Goal: Task Accomplishment & Management: Manage account settings

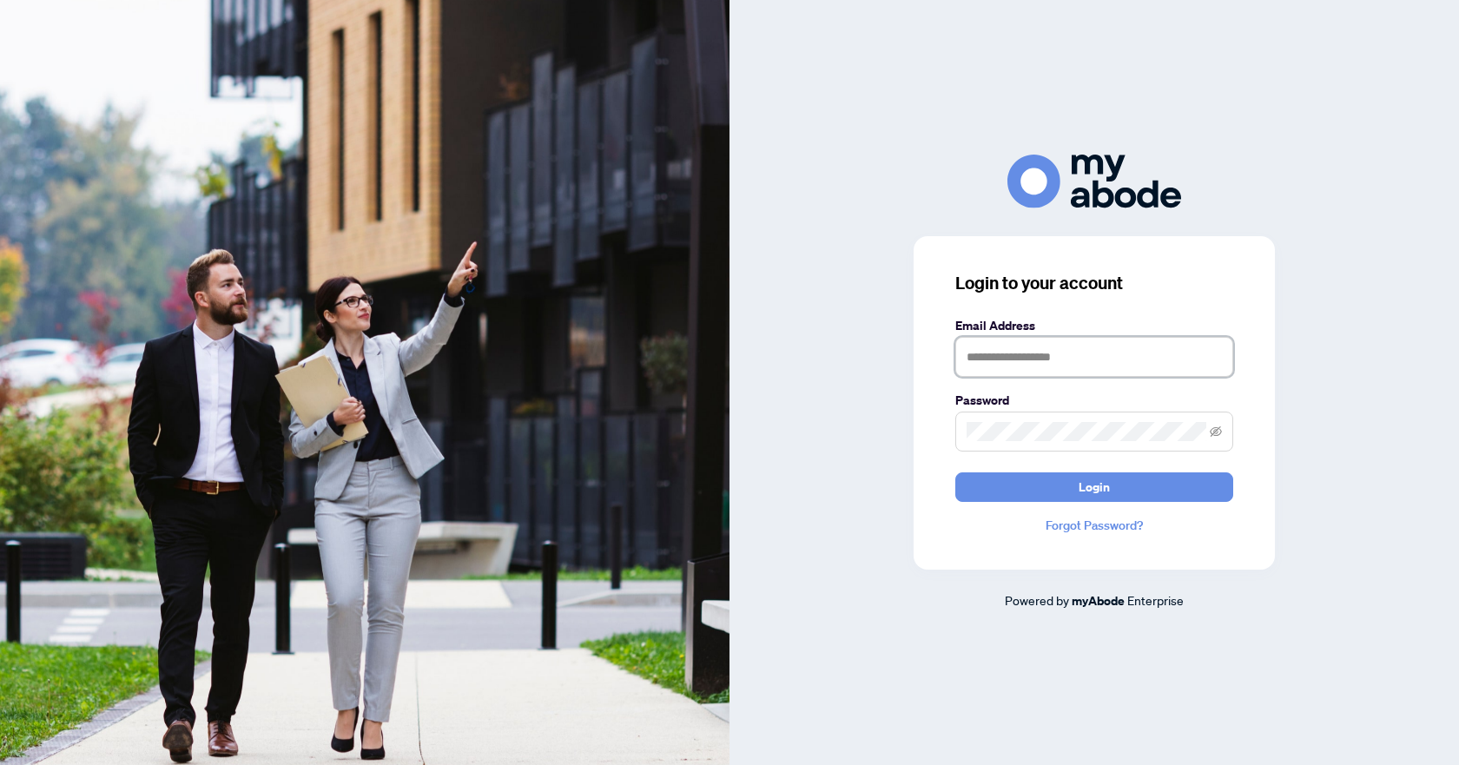
type input "**********"
click at [1052, 466] on form "**********" at bounding box center [1095, 409] width 278 height 186
click at [1049, 480] on button "Login" at bounding box center [1095, 488] width 278 height 30
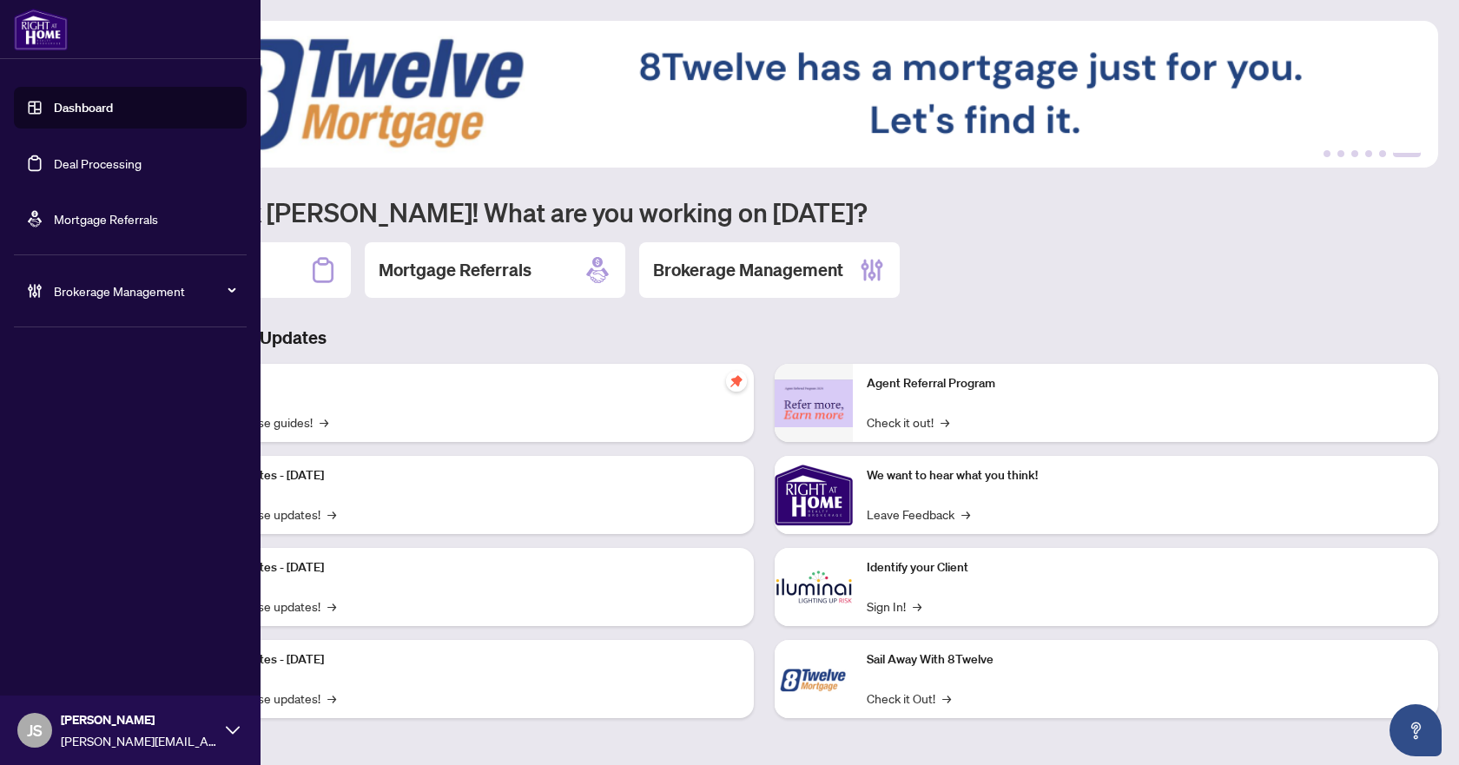
click at [75, 166] on link "Deal Processing" at bounding box center [98, 163] width 88 height 16
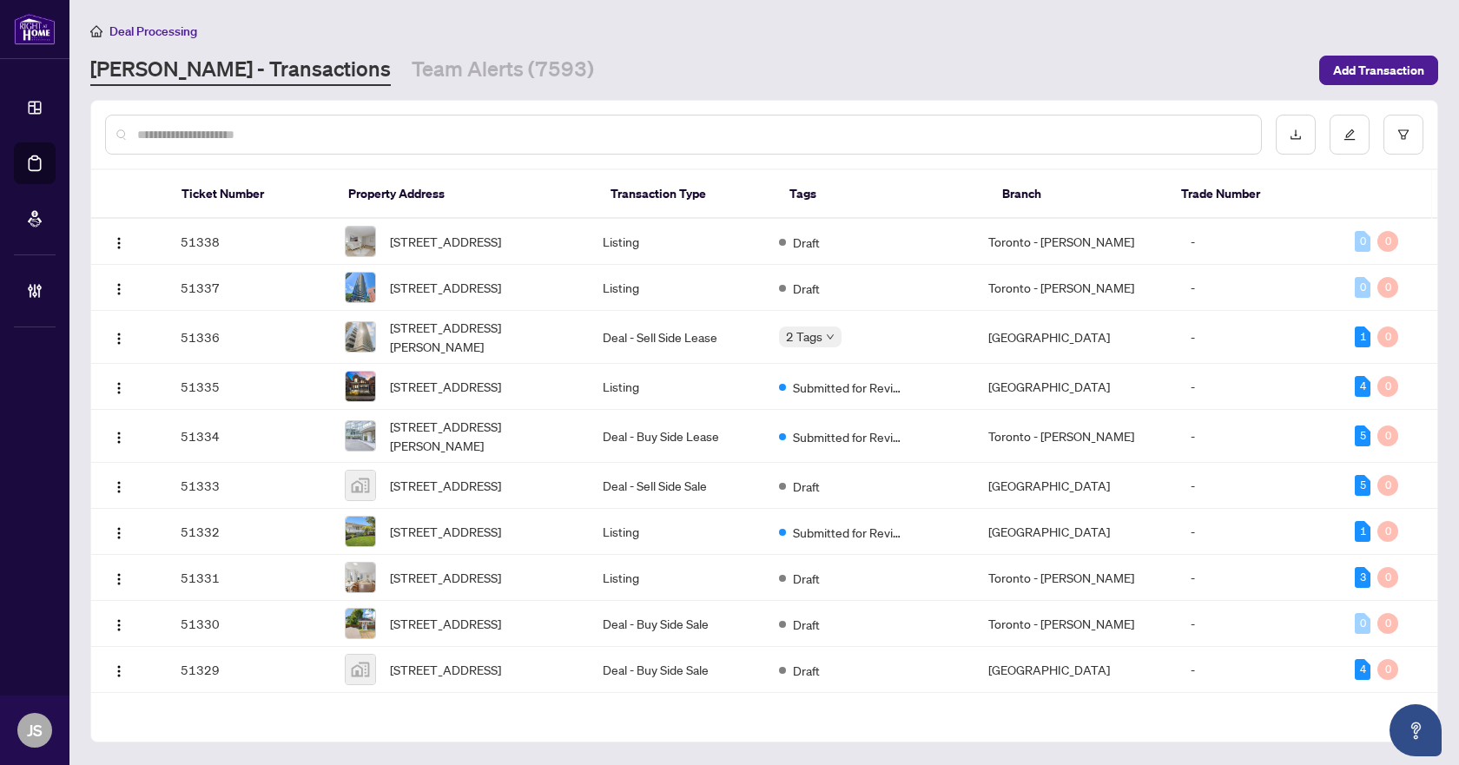
click at [366, 129] on input "text" at bounding box center [692, 134] width 1110 height 19
type input "**********"
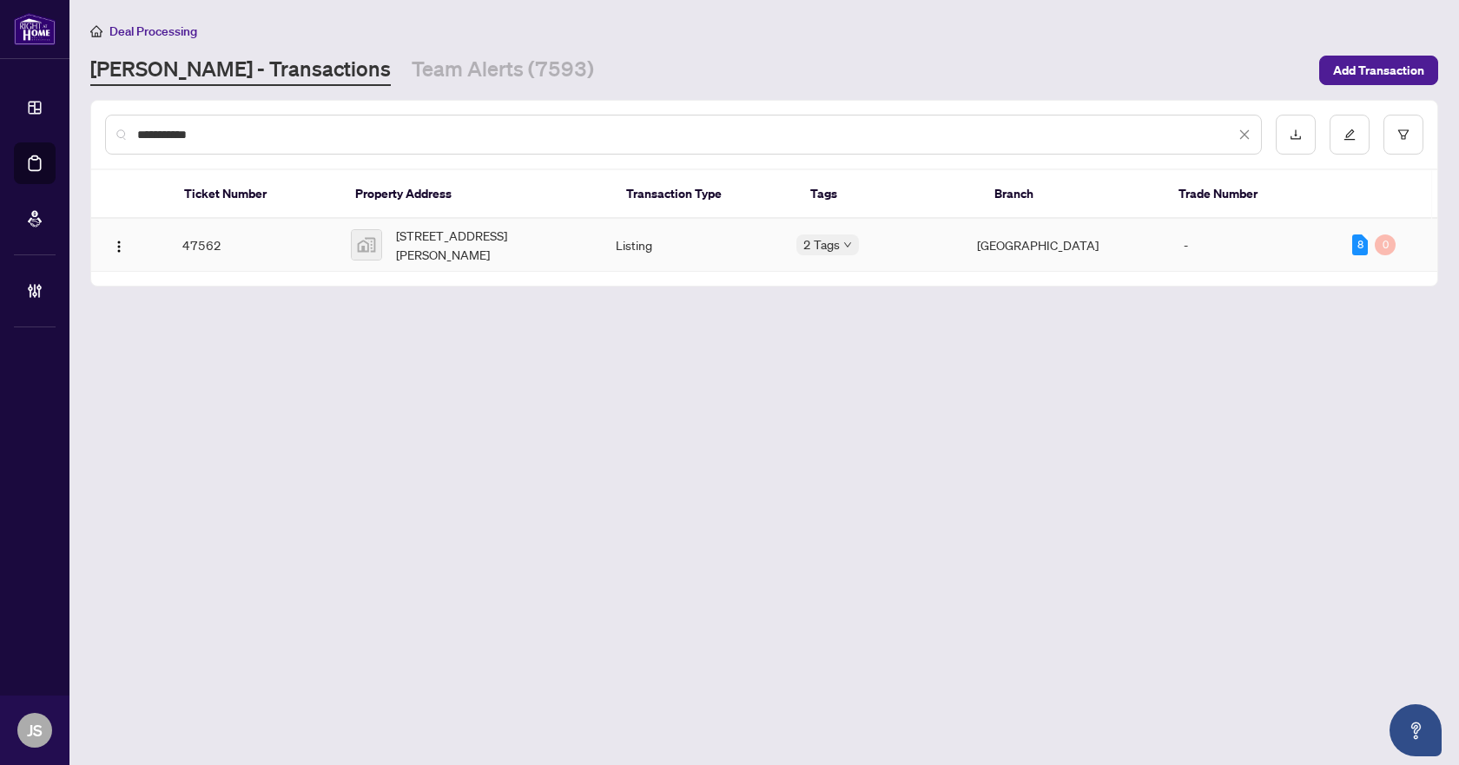
click at [473, 232] on span "309 Rathburn Road, Etobicoke, ON, Canada" at bounding box center [492, 245] width 192 height 38
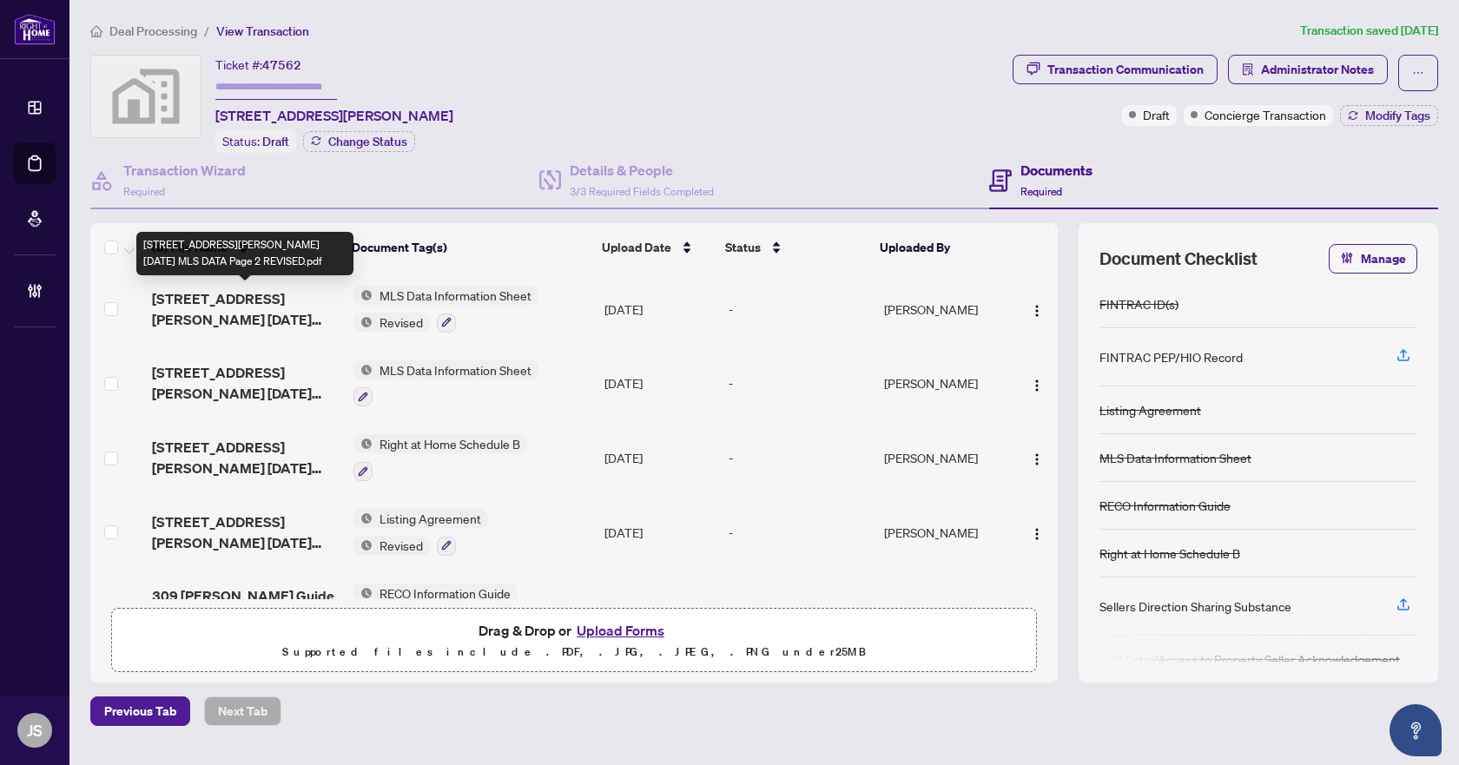
click at [199, 302] on span "309 Rathburn Road Aug 29 MLS DATA Page 2 REVISED.pdf" at bounding box center [245, 309] width 187 height 42
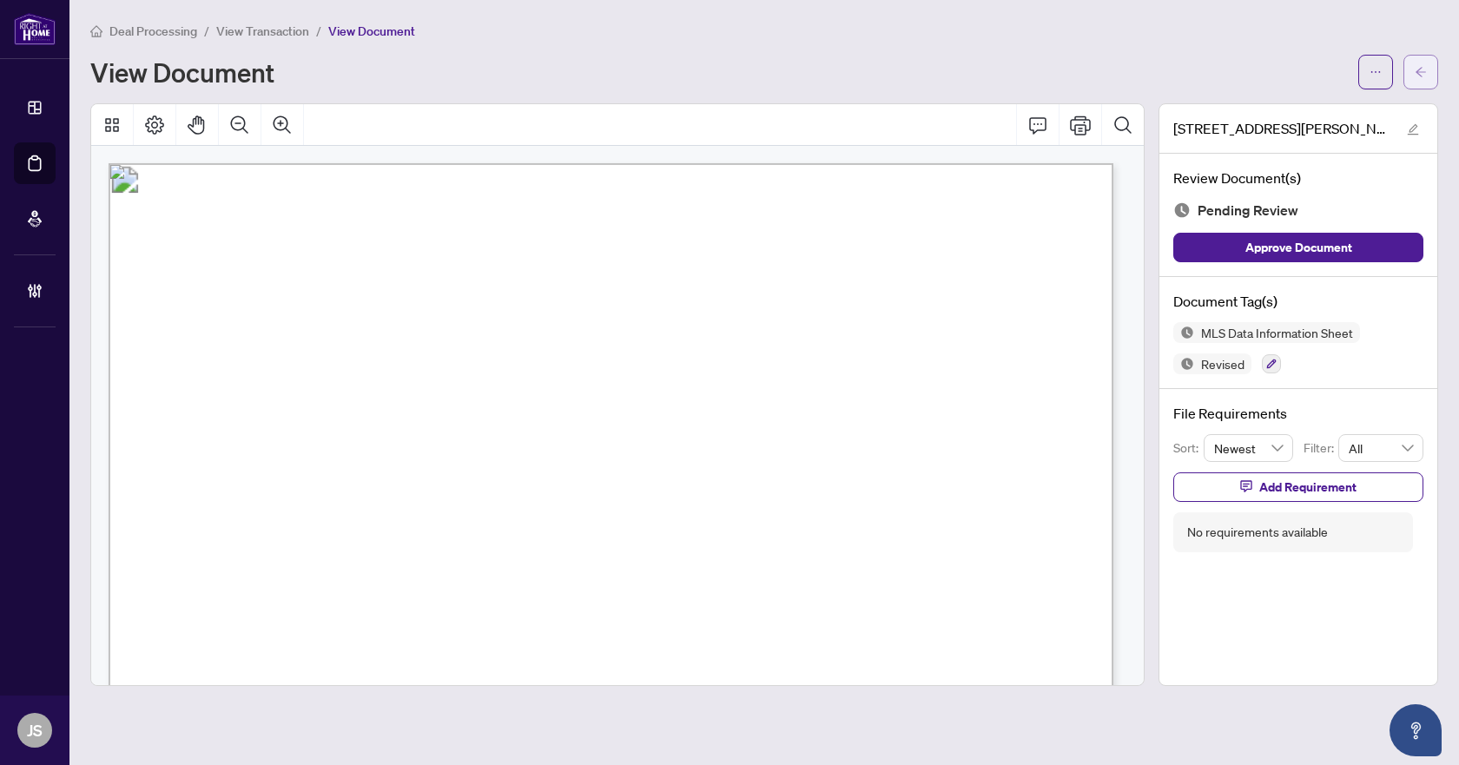
click at [1428, 87] on button "button" at bounding box center [1421, 72] width 35 height 35
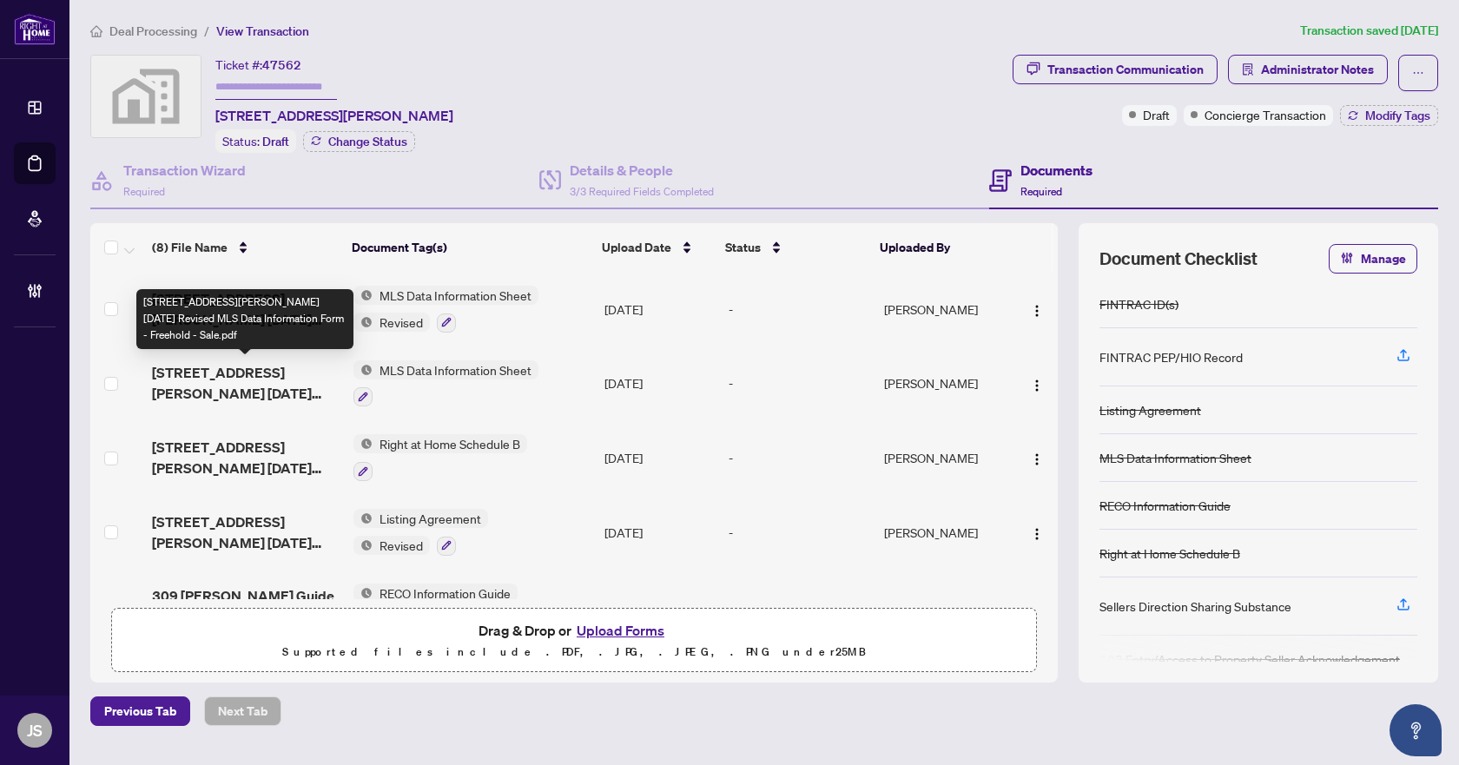
click at [244, 389] on span "309 Rathburn Rd August 28 Revised MLS Data Information Form - Freehold - Sale.p…" at bounding box center [245, 383] width 187 height 42
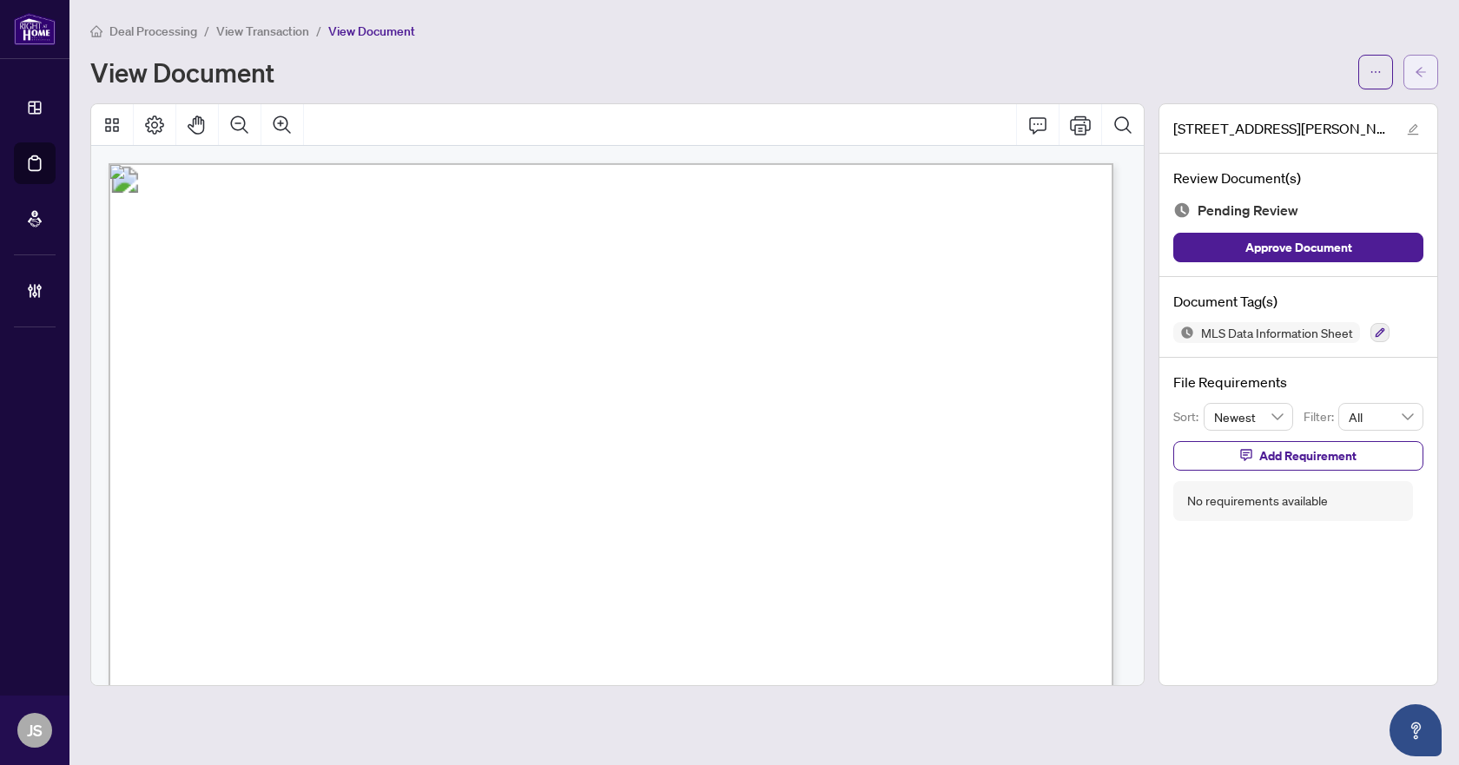
click at [1421, 78] on span "button" at bounding box center [1421, 72] width 12 height 28
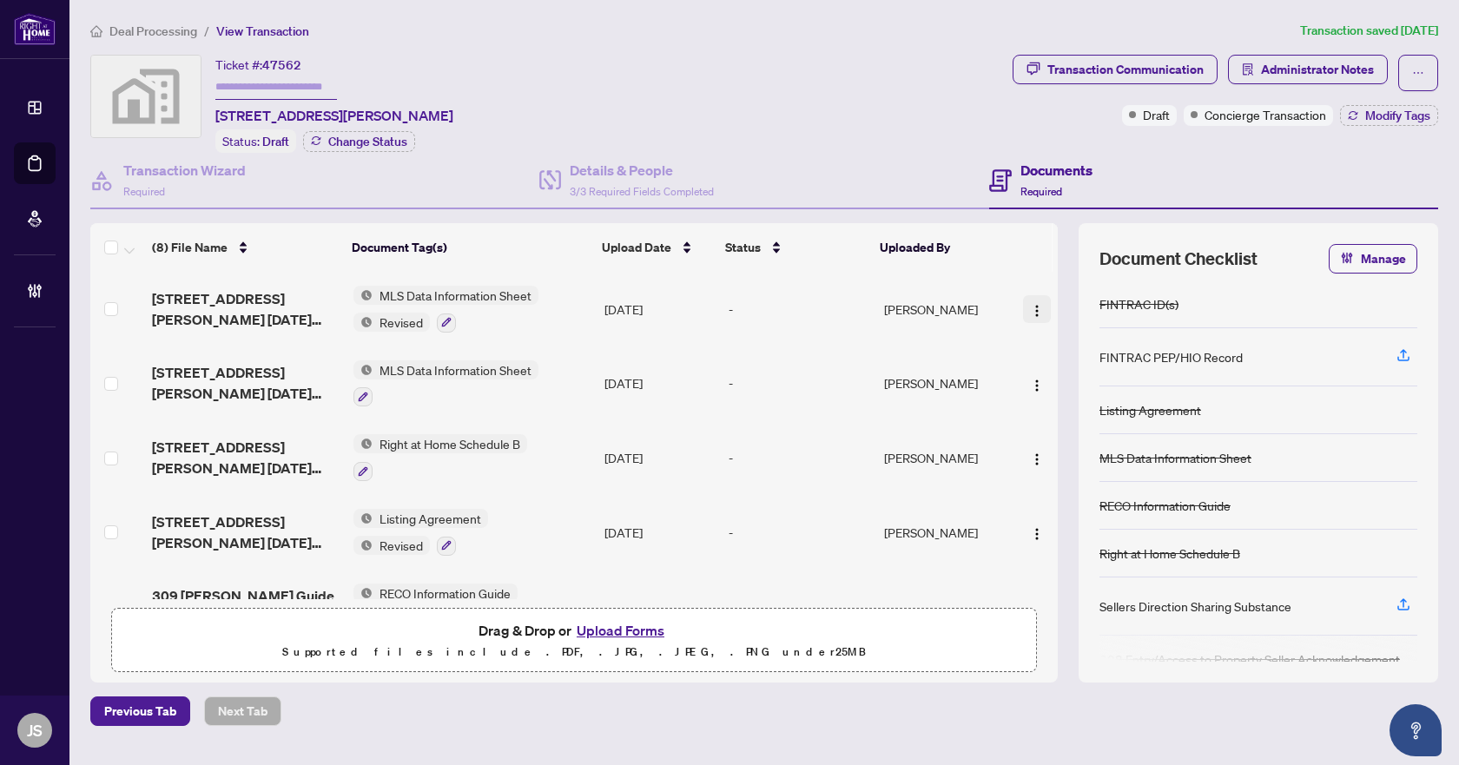
click at [1035, 308] on img "button" at bounding box center [1037, 311] width 14 height 14
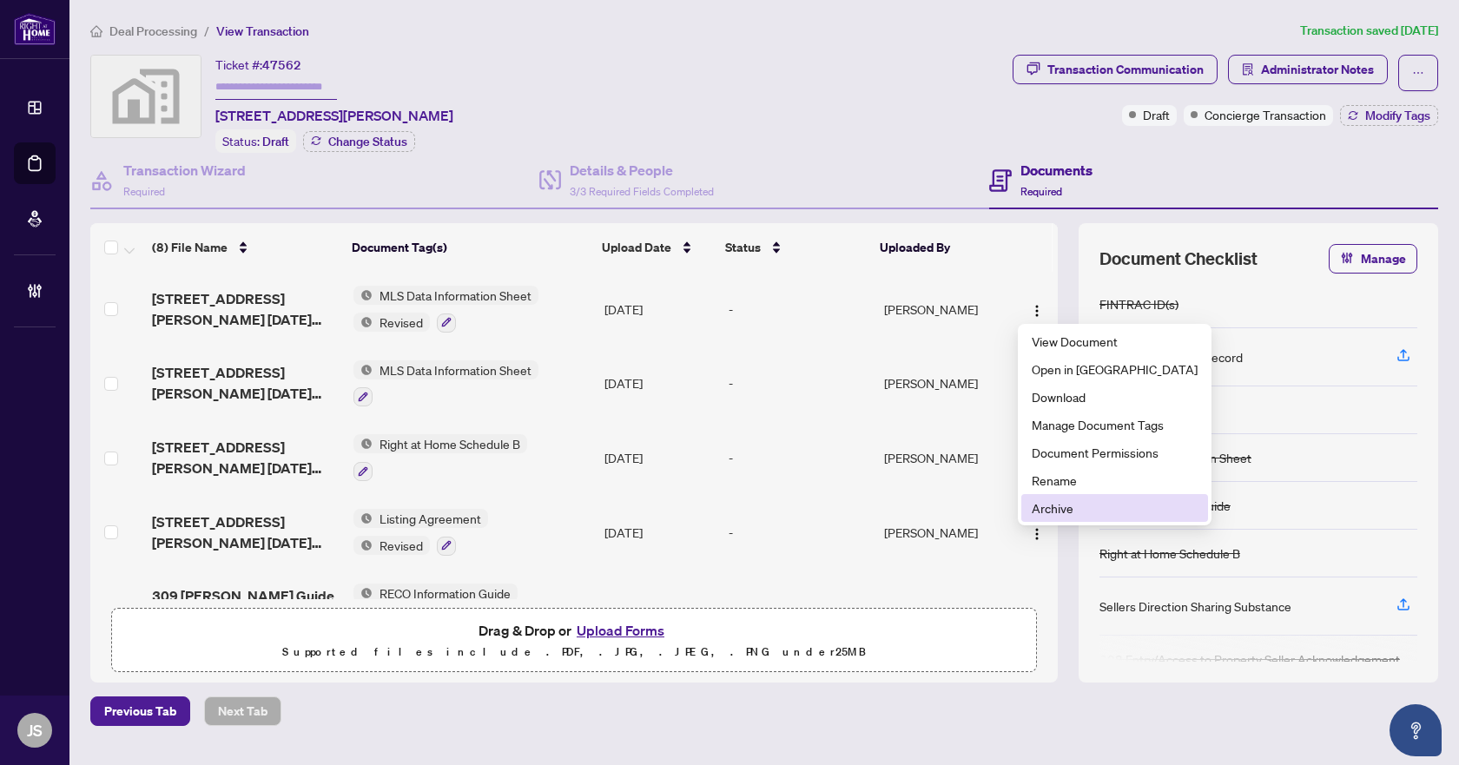
click at [1074, 508] on span "Archive" at bounding box center [1115, 508] width 166 height 19
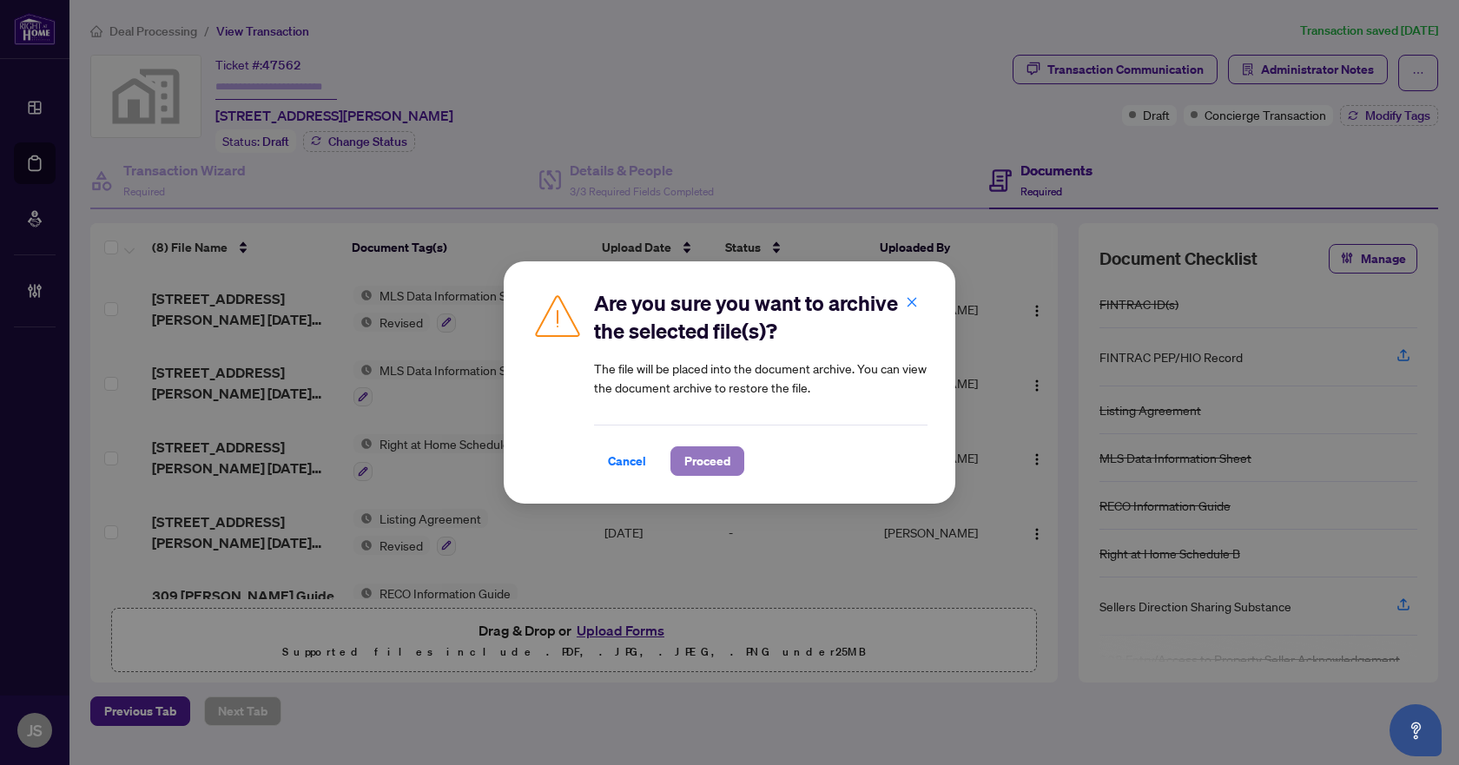
click at [721, 456] on span "Proceed" at bounding box center [708, 461] width 46 height 28
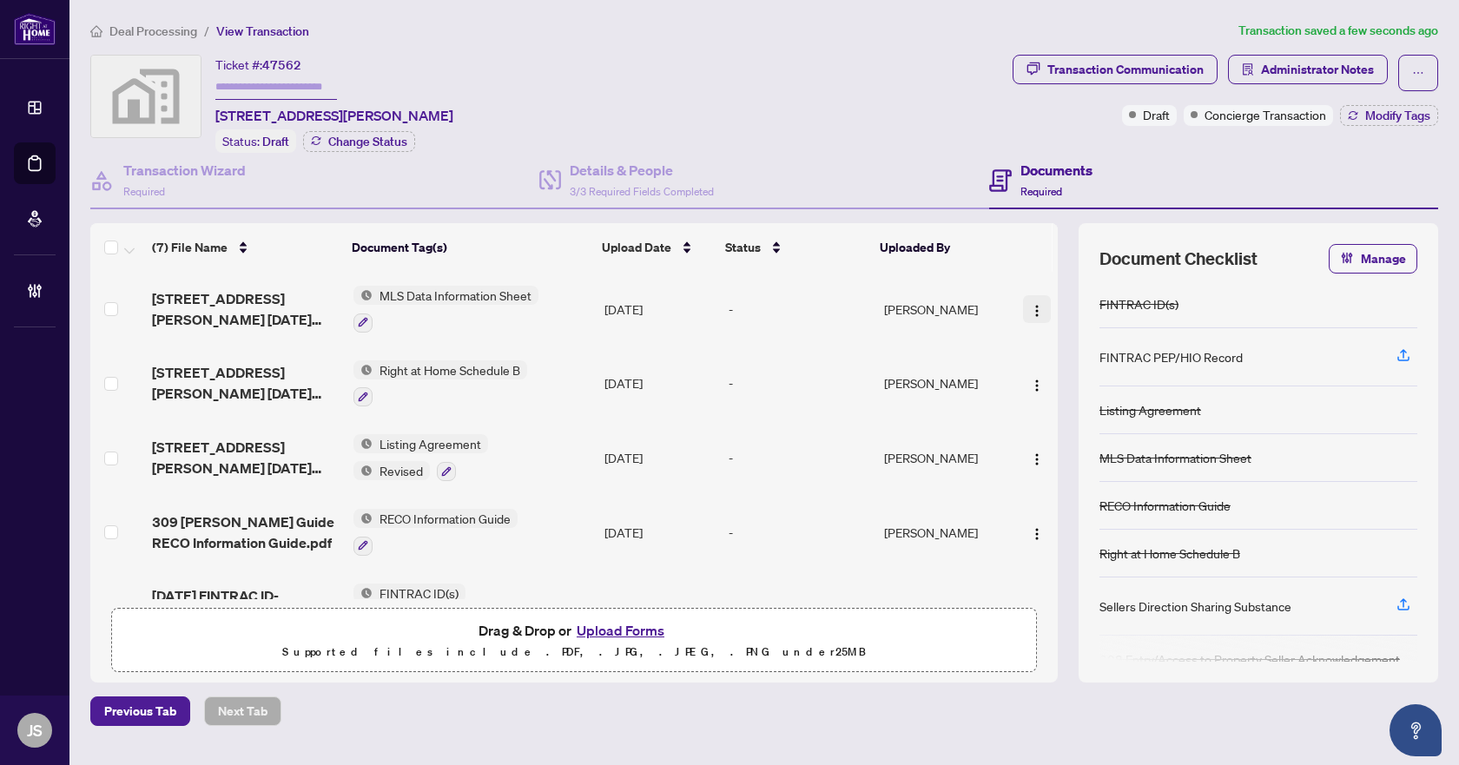
click at [1032, 304] on img "button" at bounding box center [1037, 311] width 14 height 14
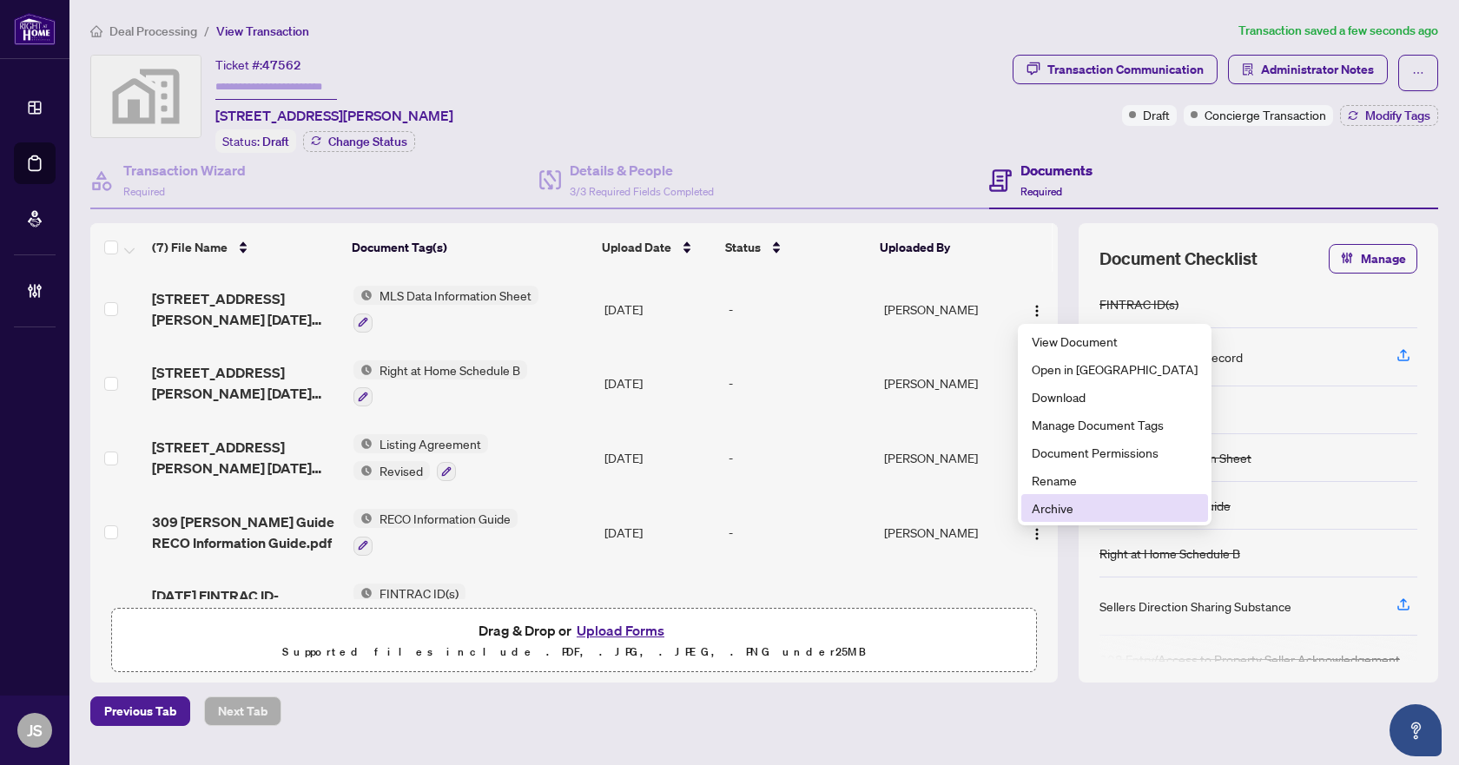
click at [1062, 506] on span "Archive" at bounding box center [1115, 508] width 166 height 19
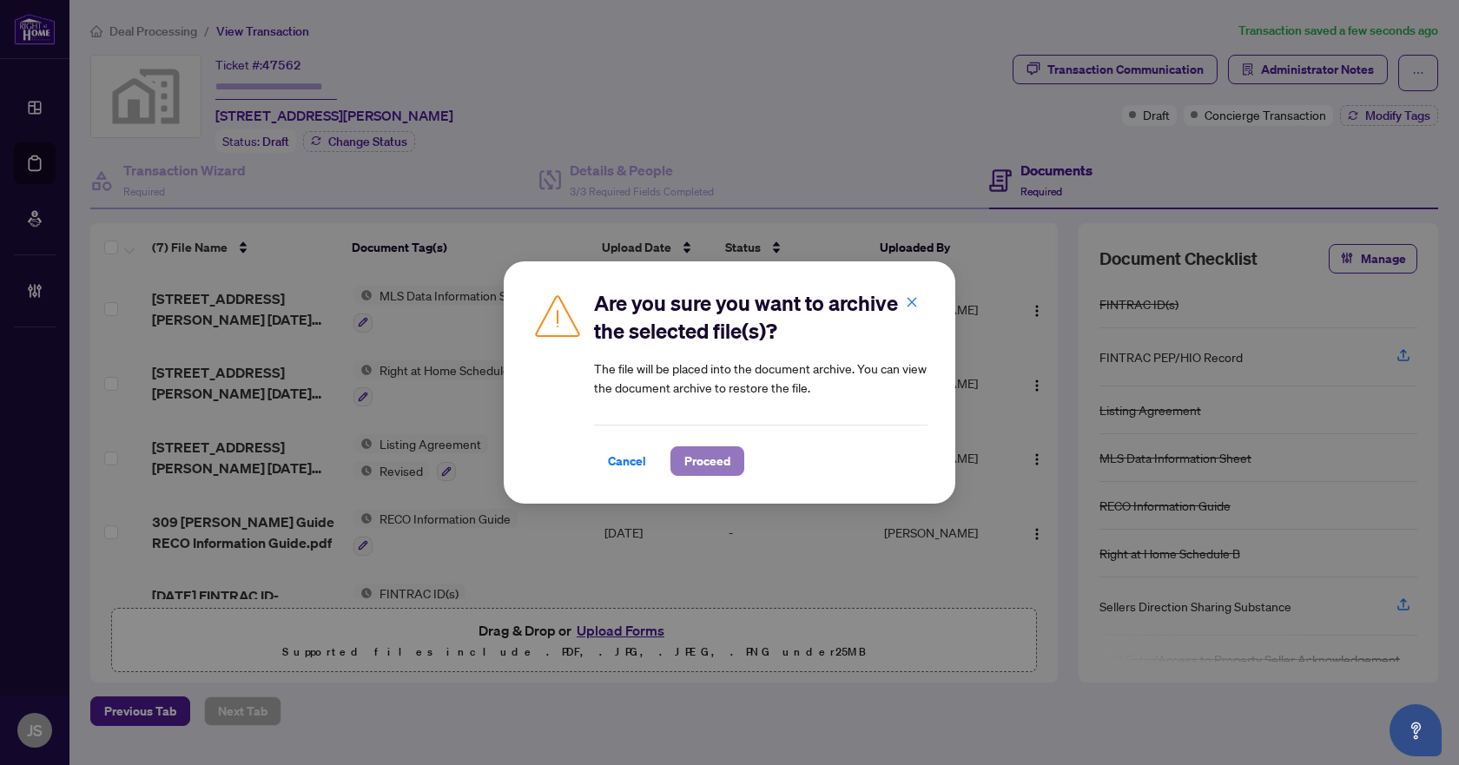
click at [710, 464] on span "Proceed" at bounding box center [708, 461] width 46 height 28
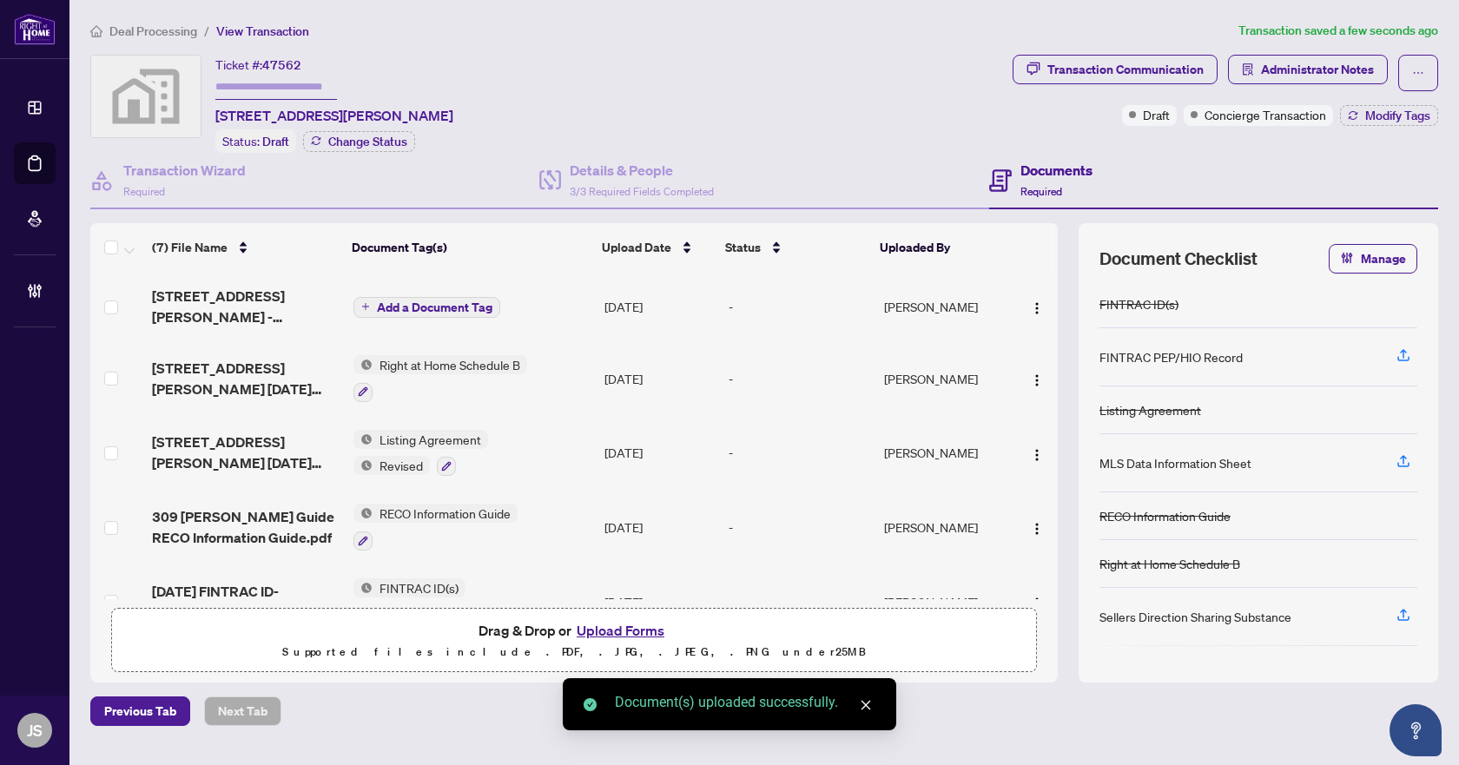
click at [404, 306] on span "Add a Document Tag" at bounding box center [435, 307] width 116 height 12
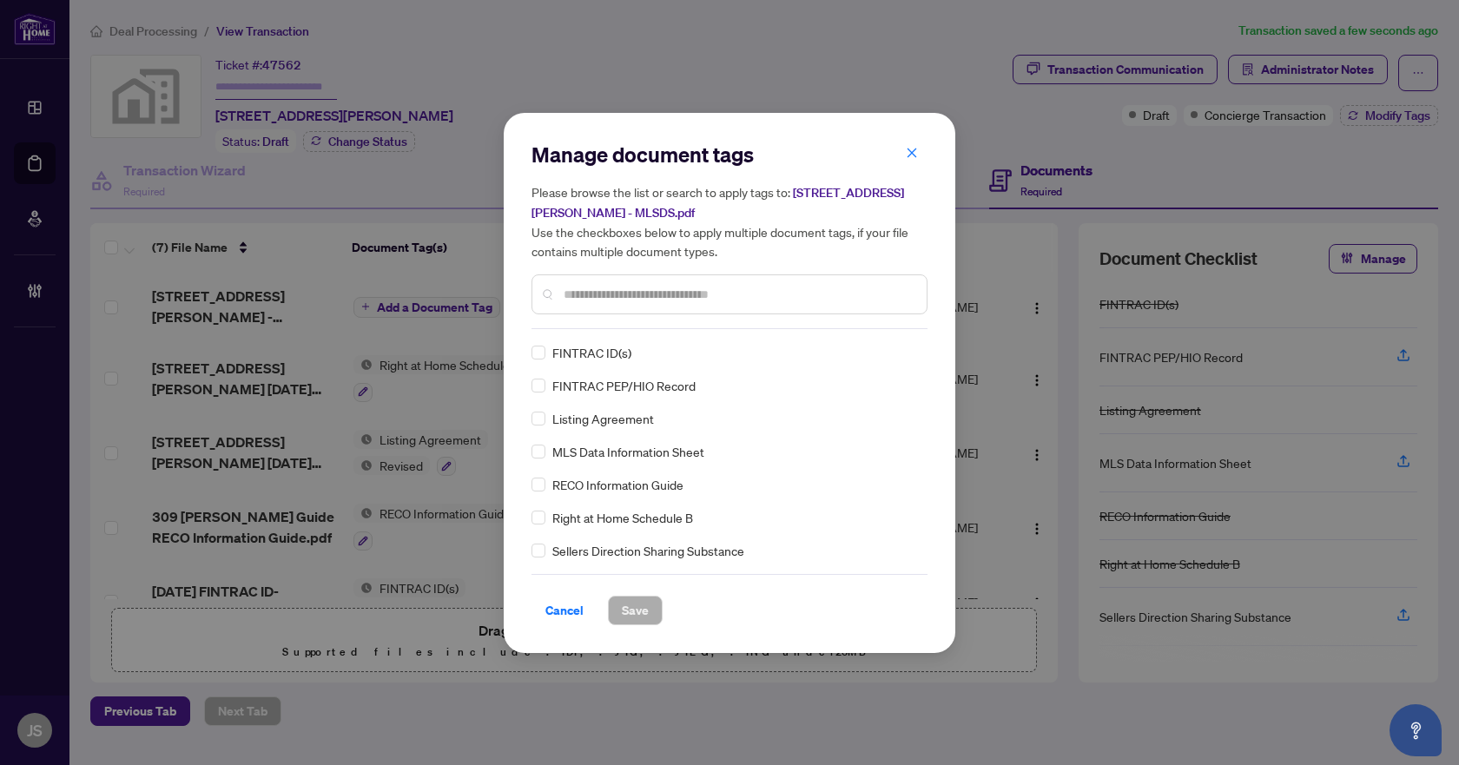
click at [606, 287] on input "text" at bounding box center [738, 294] width 349 height 19
click at [634, 604] on span "Save" at bounding box center [635, 611] width 27 height 28
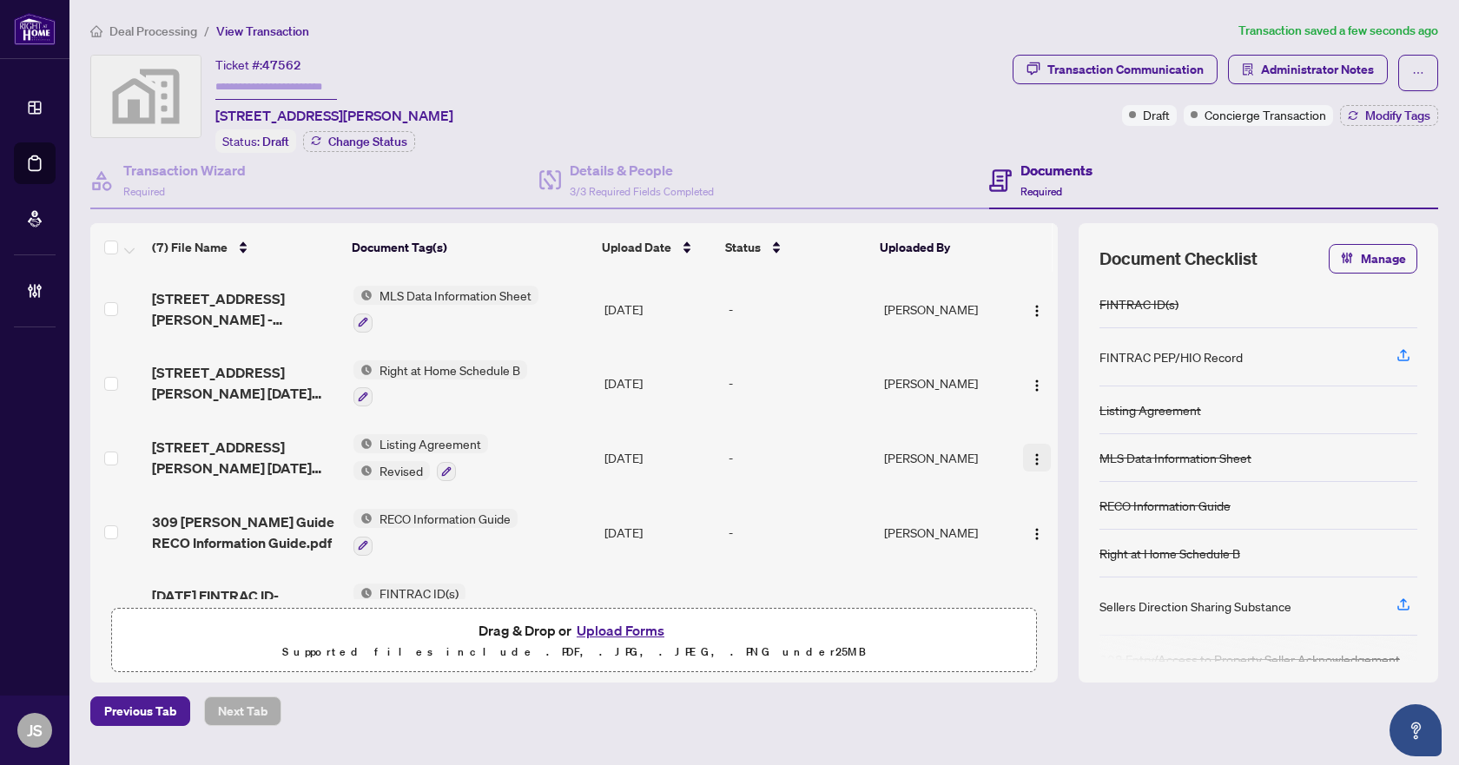
click at [1034, 454] on img "button" at bounding box center [1037, 460] width 14 height 14
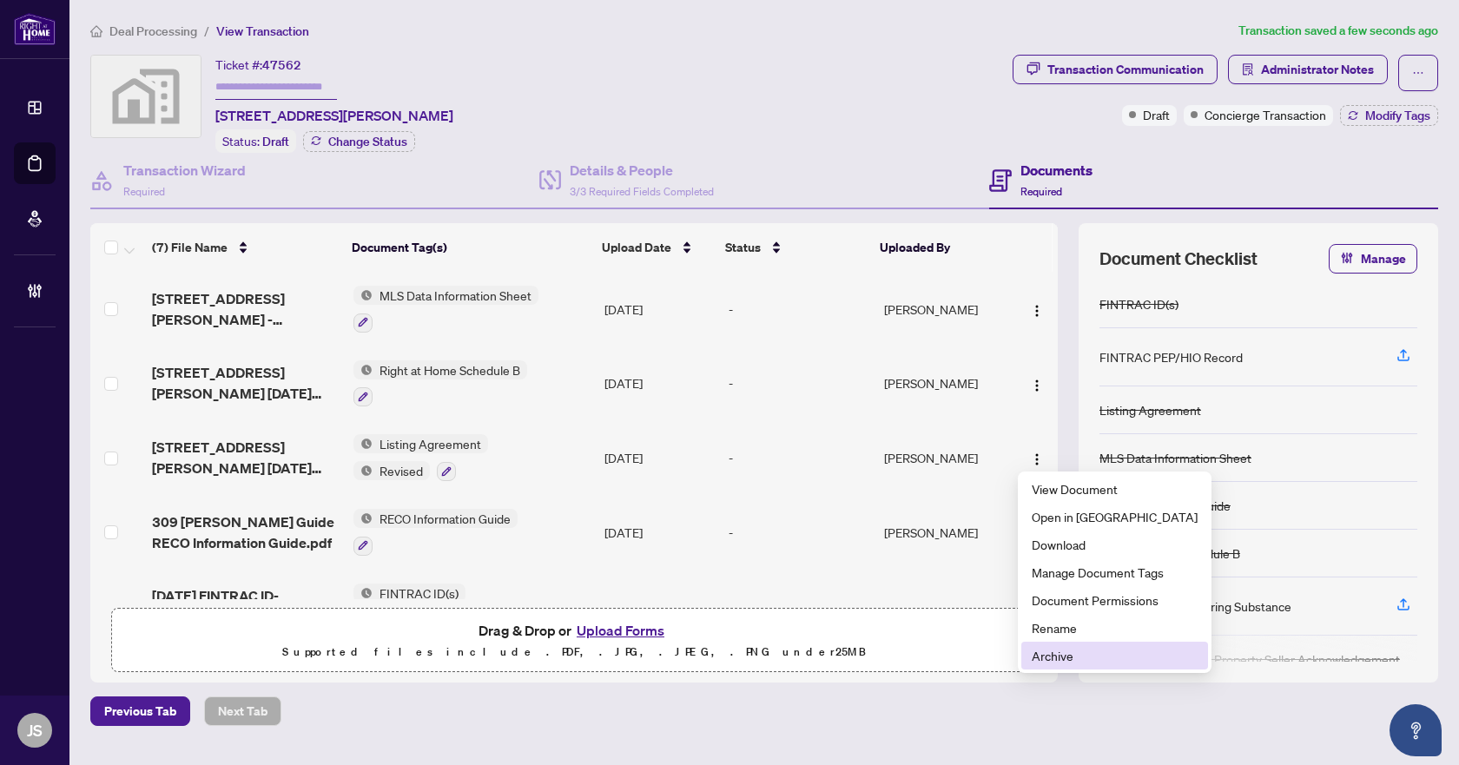
click at [1070, 652] on span "Archive" at bounding box center [1115, 655] width 166 height 19
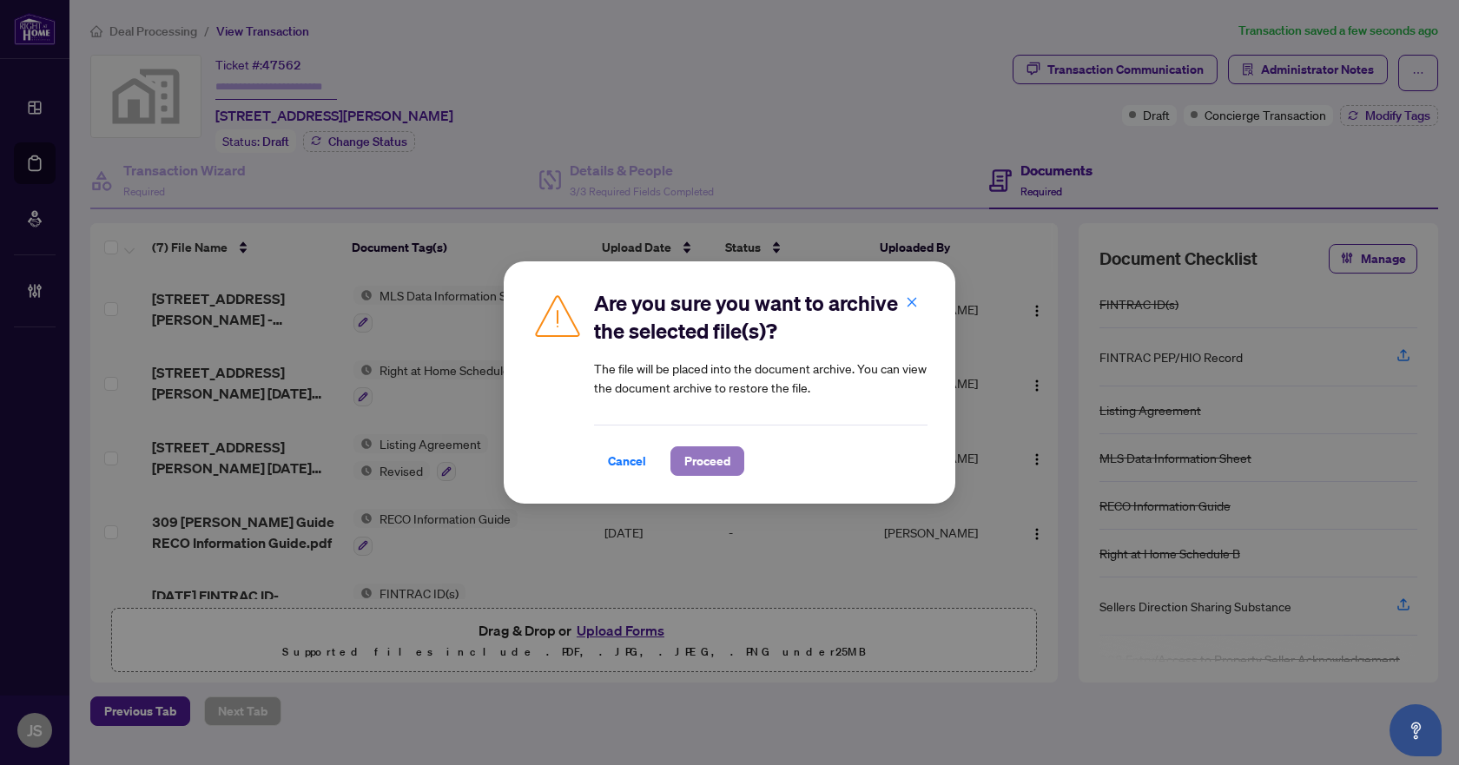
click at [714, 451] on span "Proceed" at bounding box center [708, 461] width 46 height 28
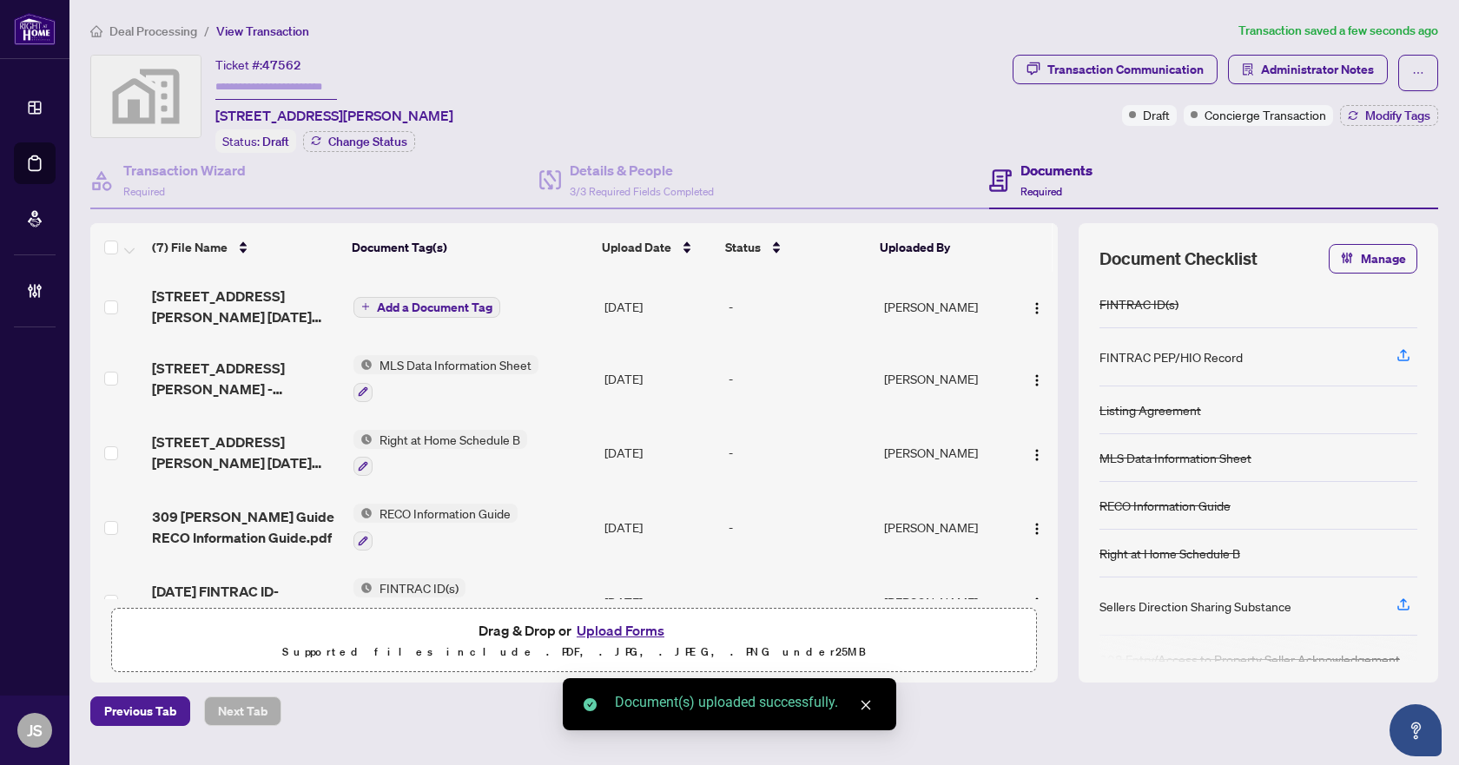
click at [420, 306] on span "Add a Document Tag" at bounding box center [435, 307] width 116 height 12
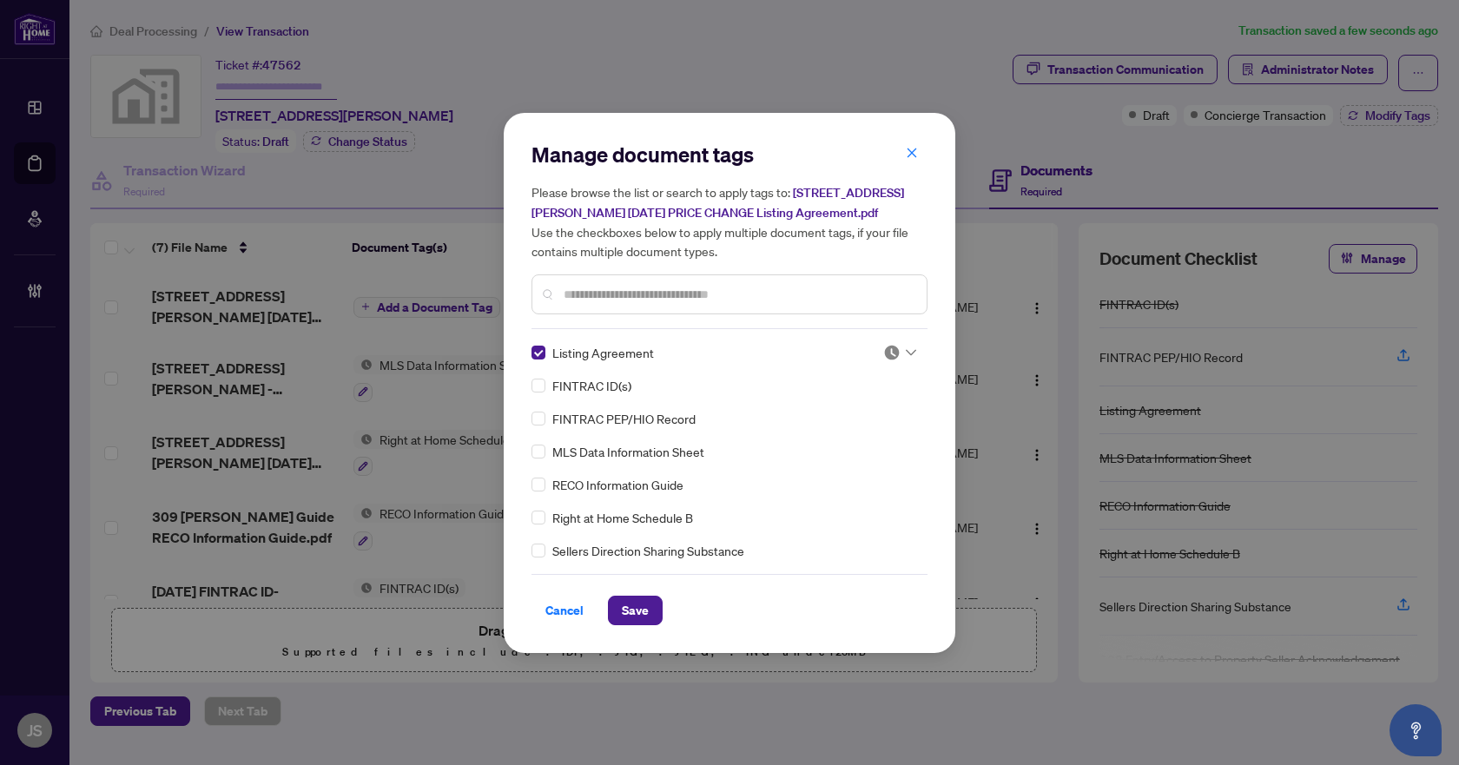
click at [621, 282] on div at bounding box center [730, 295] width 396 height 40
click at [621, 289] on input "text" at bounding box center [738, 294] width 349 height 19
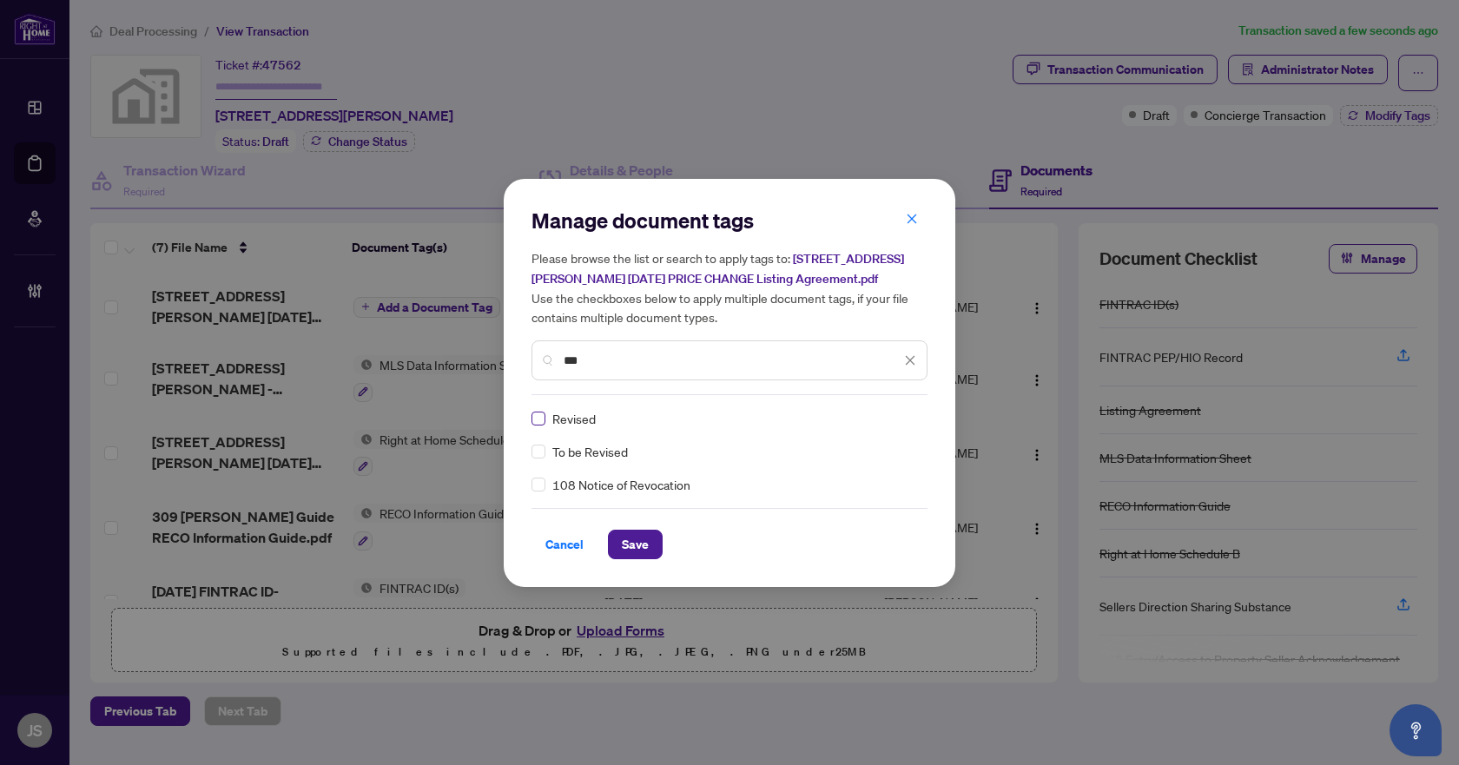
type input "***"
click at [627, 543] on span "Save" at bounding box center [635, 545] width 27 height 28
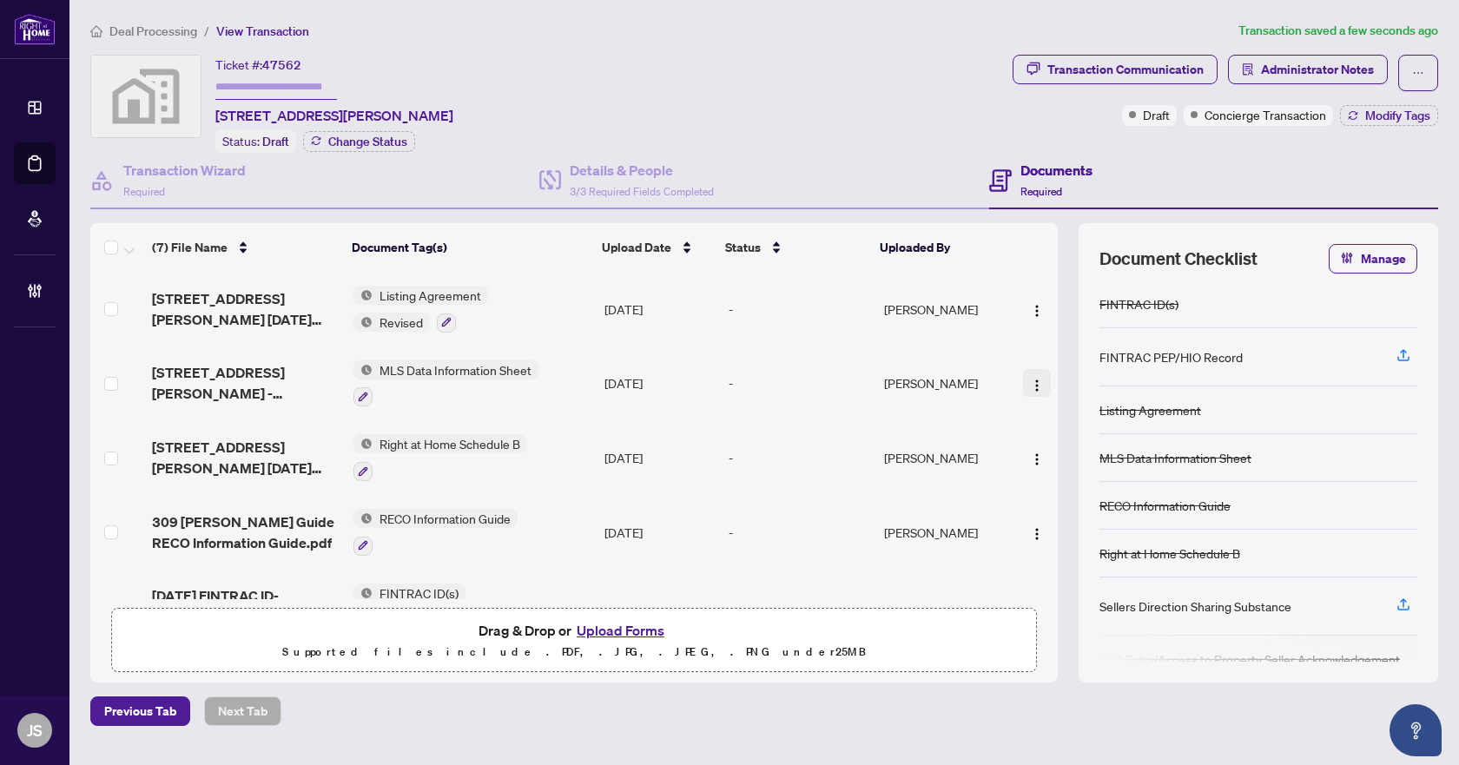
click at [1032, 381] on img "button" at bounding box center [1037, 386] width 14 height 14
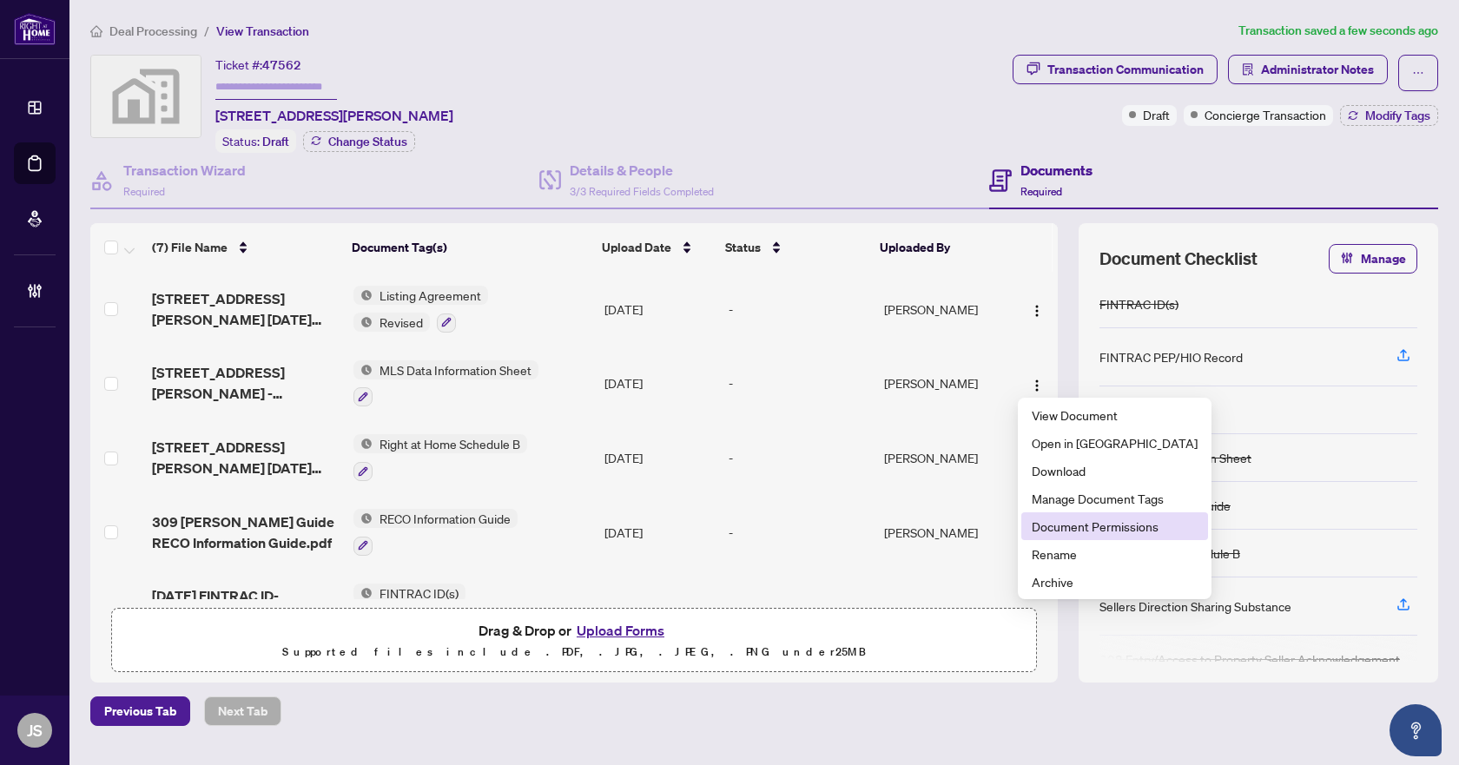
click at [1084, 526] on span "Document Permissions" at bounding box center [1115, 526] width 166 height 19
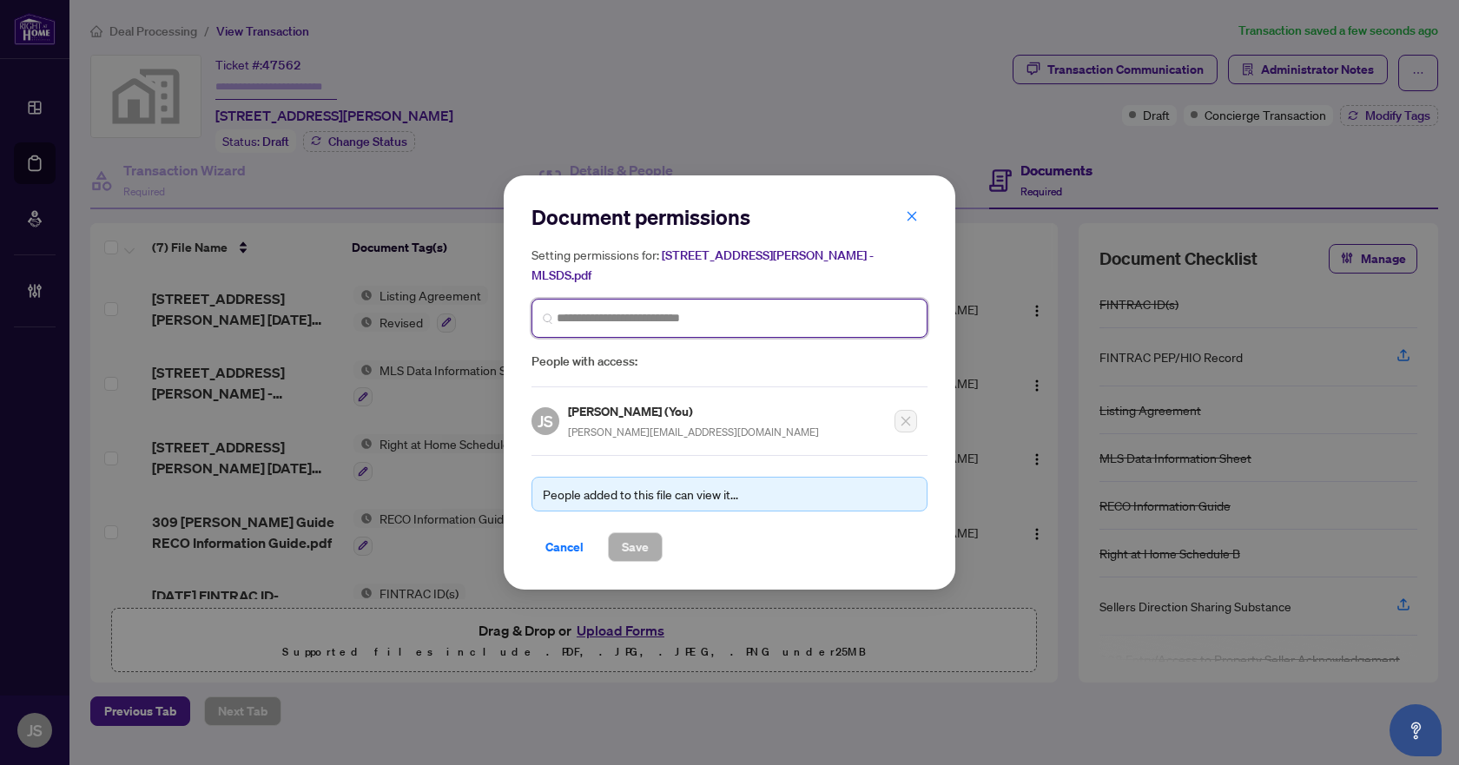
click at [629, 309] on input "search" at bounding box center [737, 318] width 360 height 18
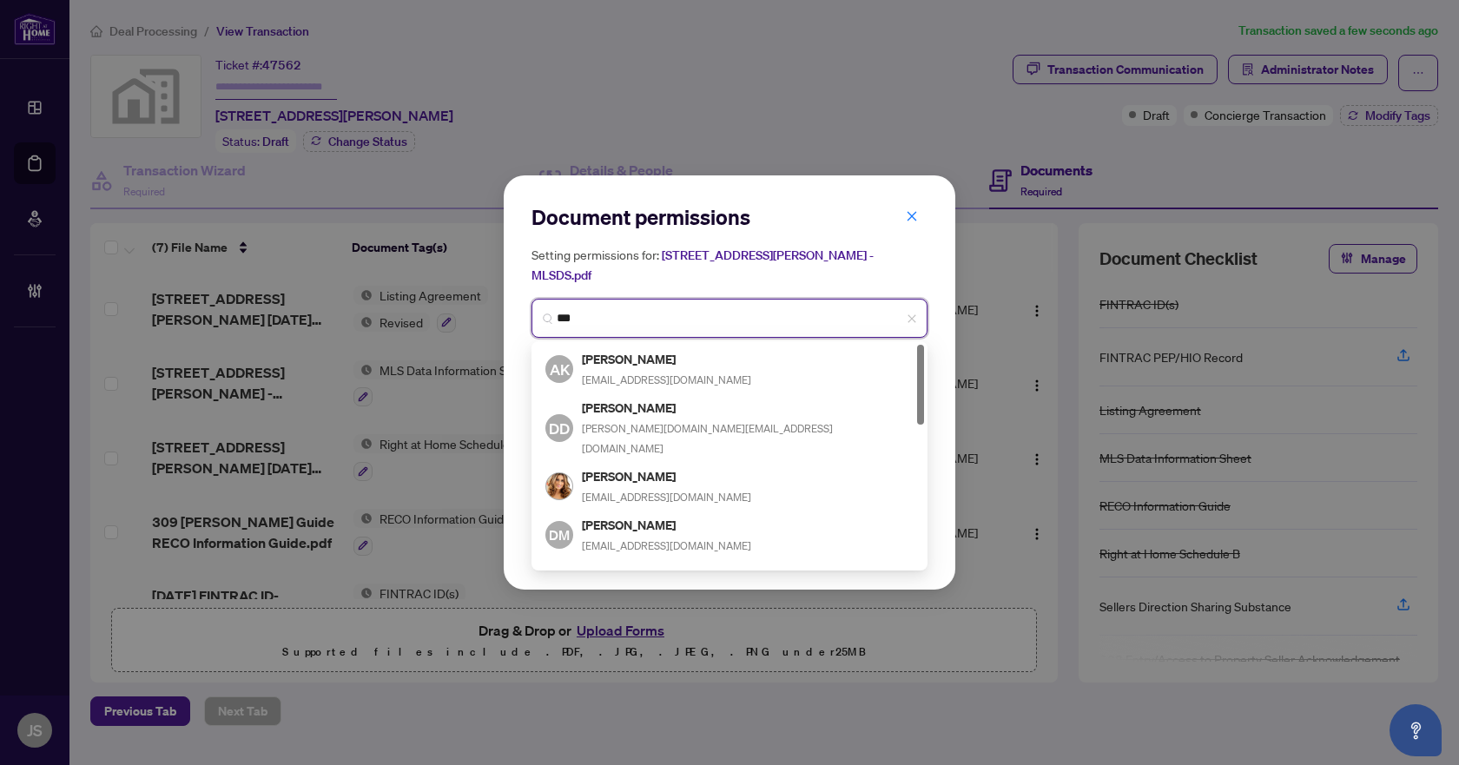
type input "****"
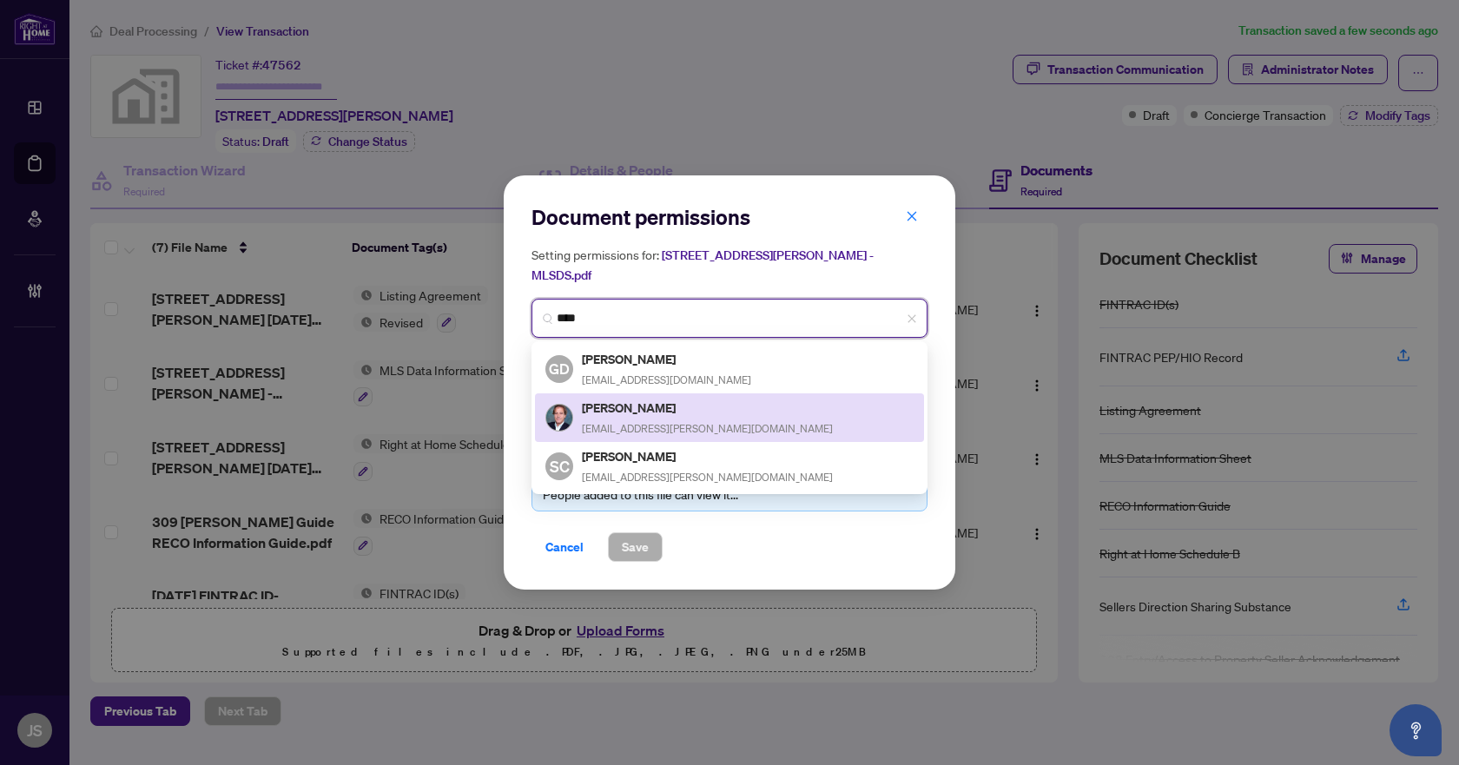
click at [653, 405] on h5 "Richard DiLella" at bounding box center [707, 408] width 251 height 20
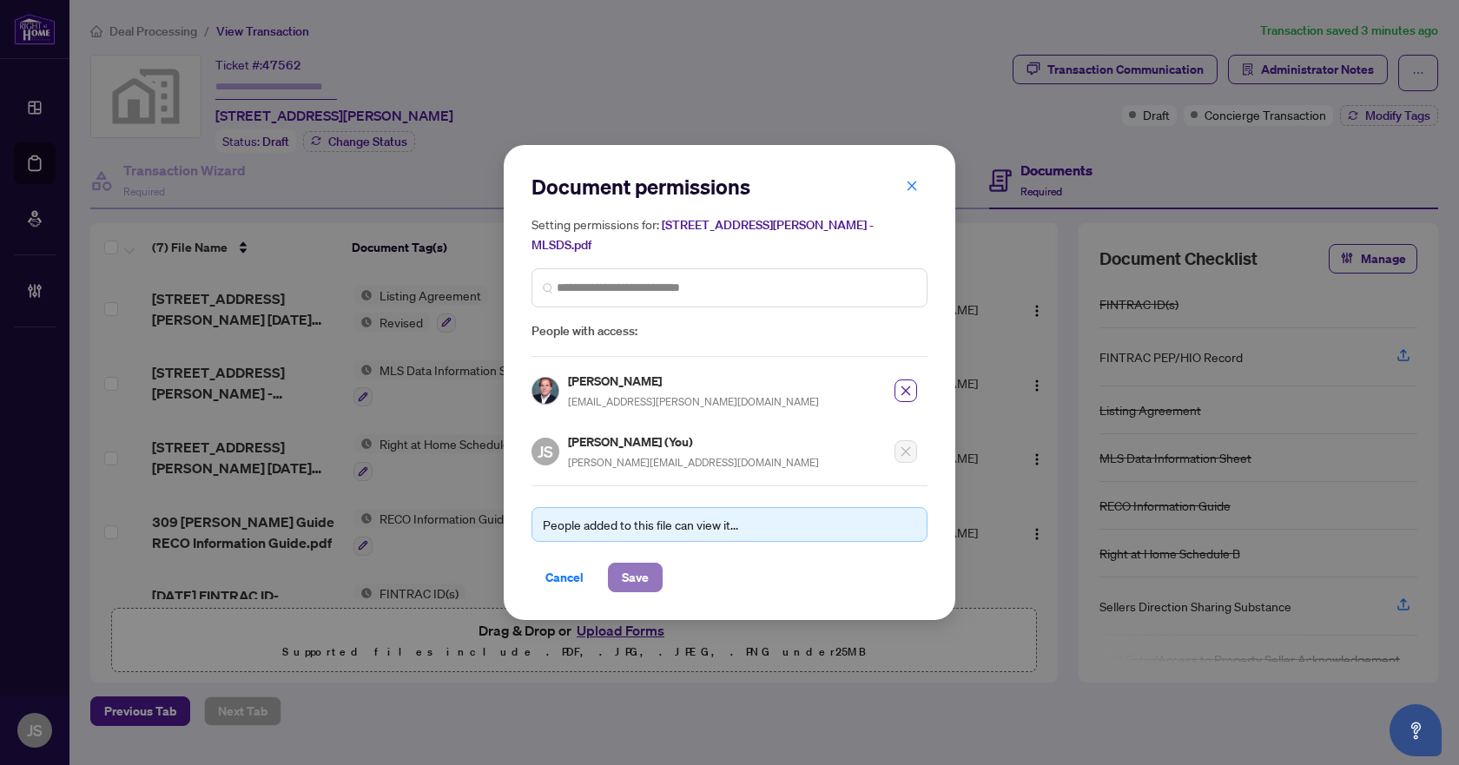
click at [642, 572] on span "Save" at bounding box center [635, 578] width 27 height 28
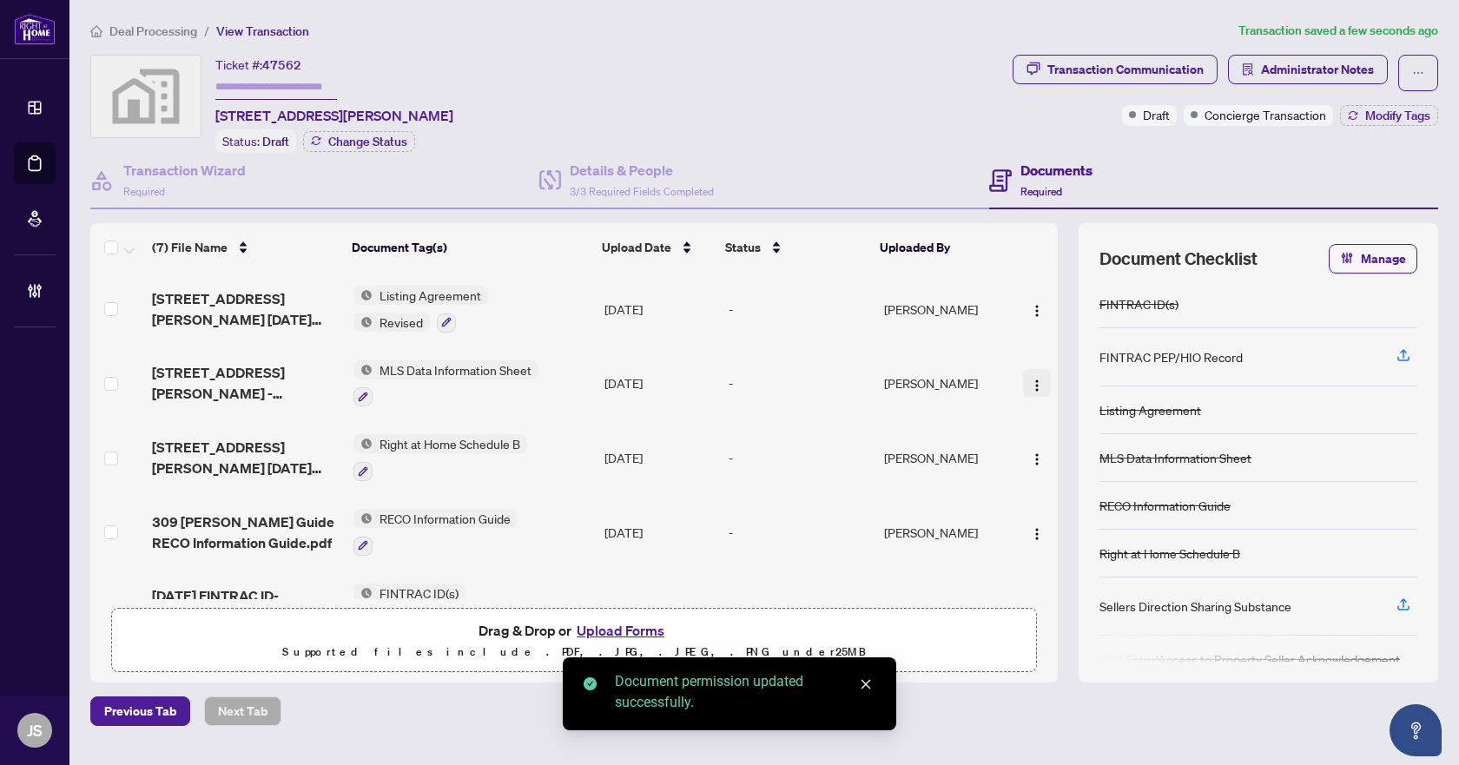
click at [1035, 381] on img "button" at bounding box center [1037, 386] width 14 height 14
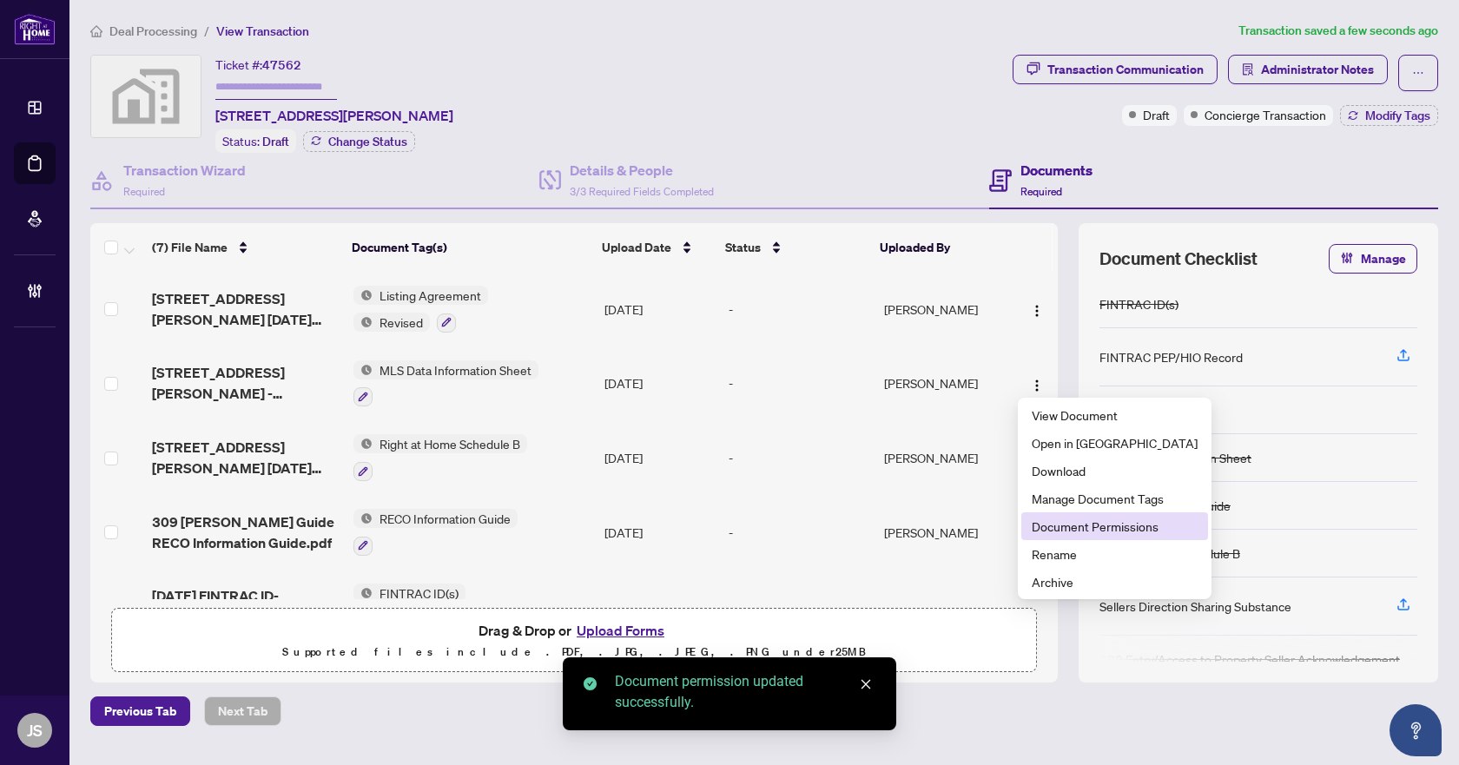
click at [1072, 522] on span "Document Permissions" at bounding box center [1115, 526] width 166 height 19
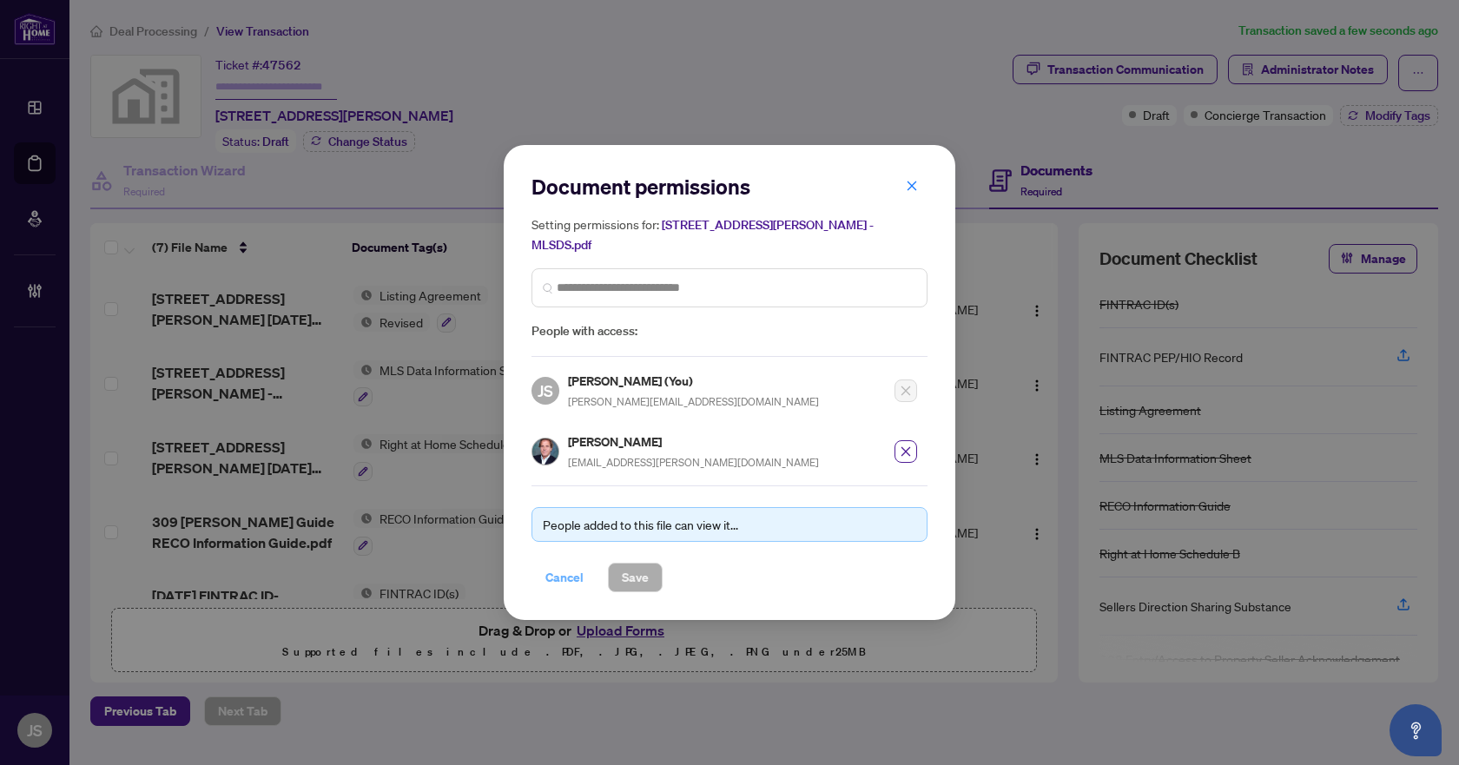
click at [580, 566] on span "Cancel" at bounding box center [565, 578] width 38 height 28
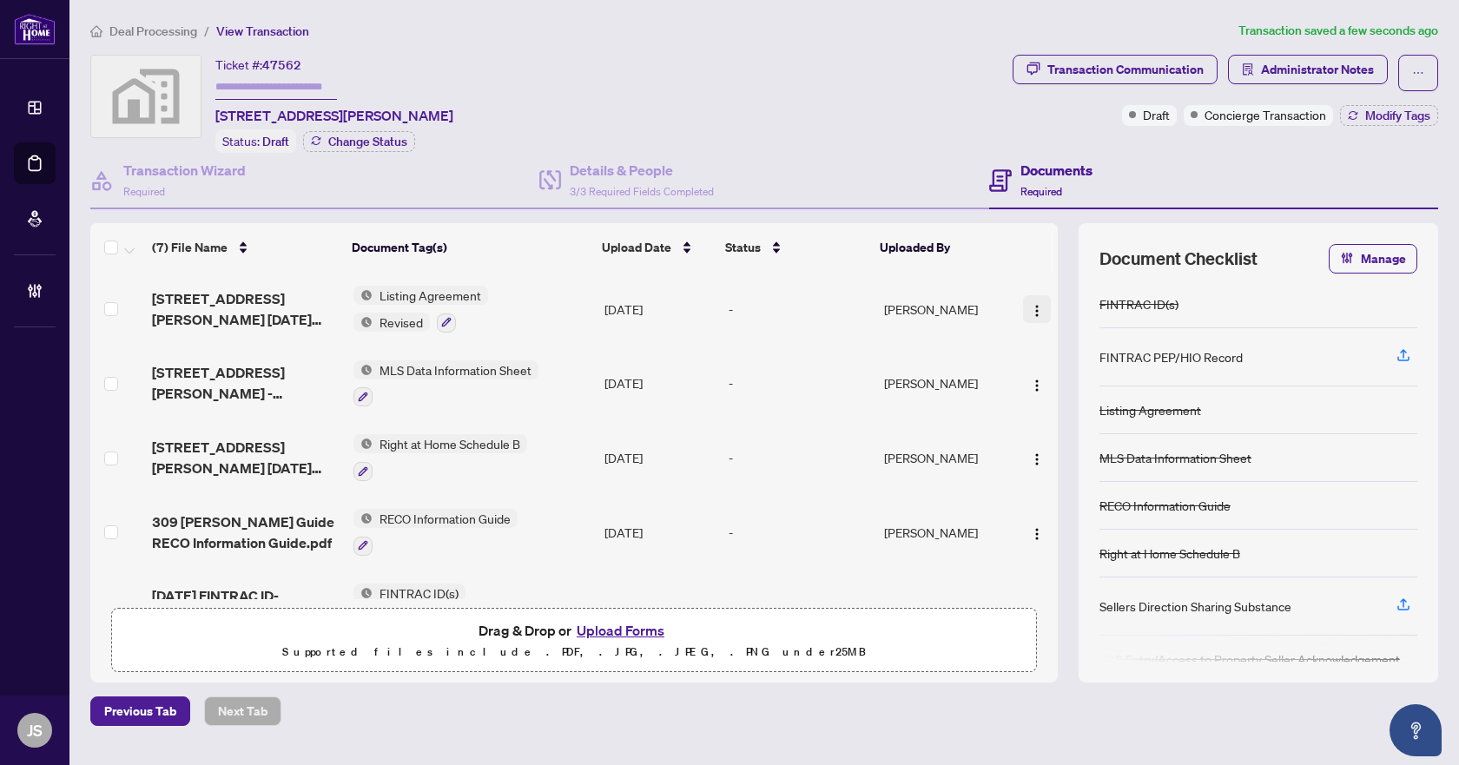
click at [1030, 300] on span "button" at bounding box center [1037, 309] width 14 height 19
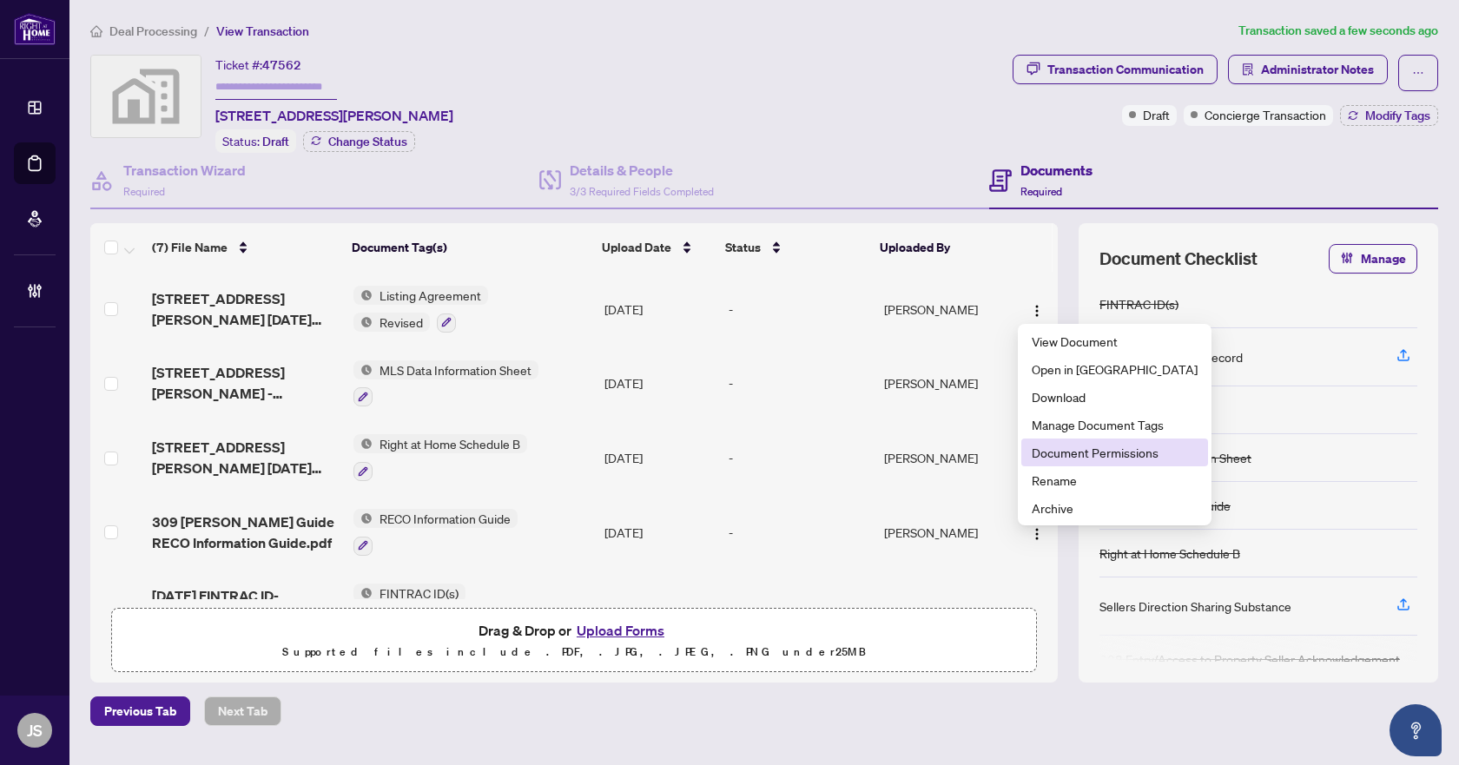
click at [1079, 457] on span "Document Permissions" at bounding box center [1115, 452] width 166 height 19
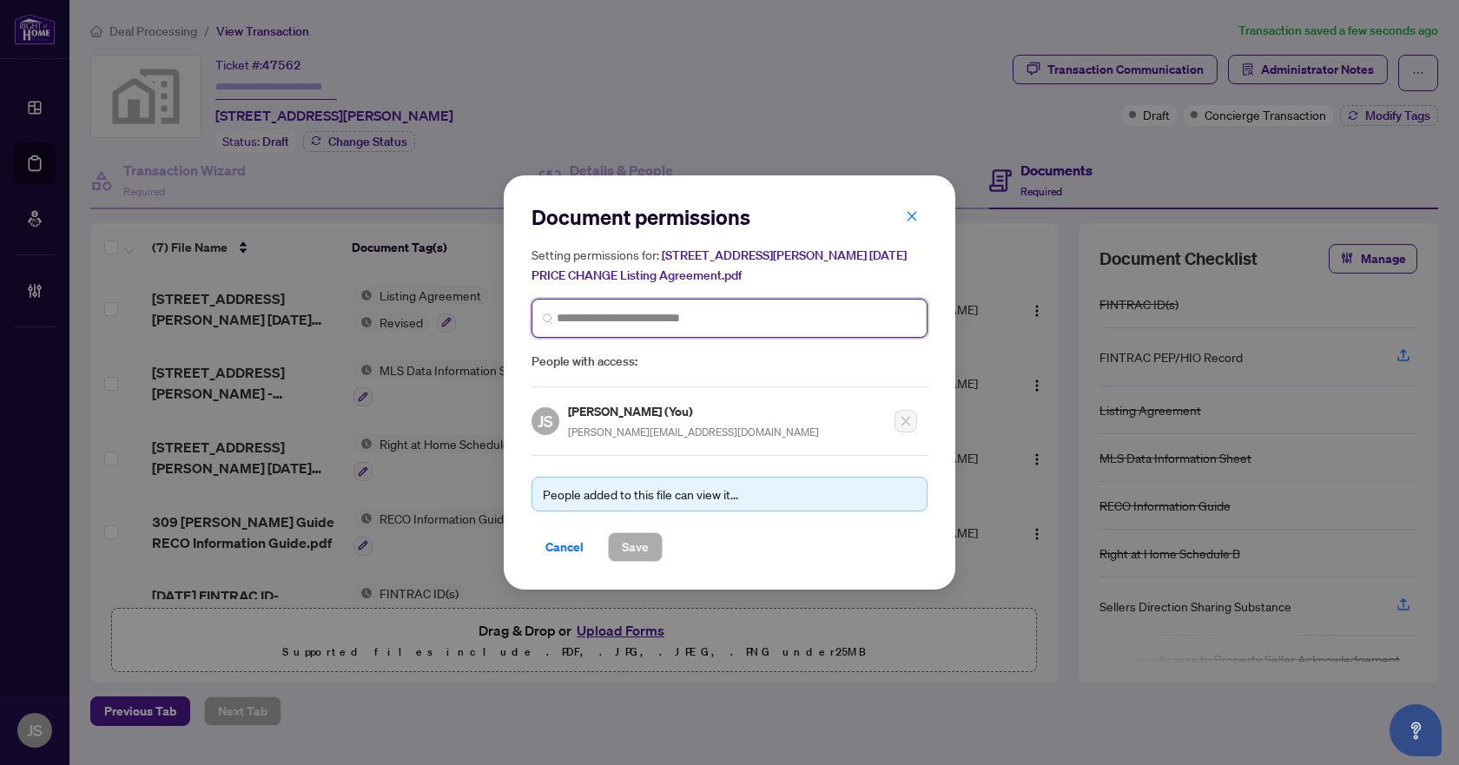
click at [593, 320] on input "search" at bounding box center [737, 318] width 360 height 18
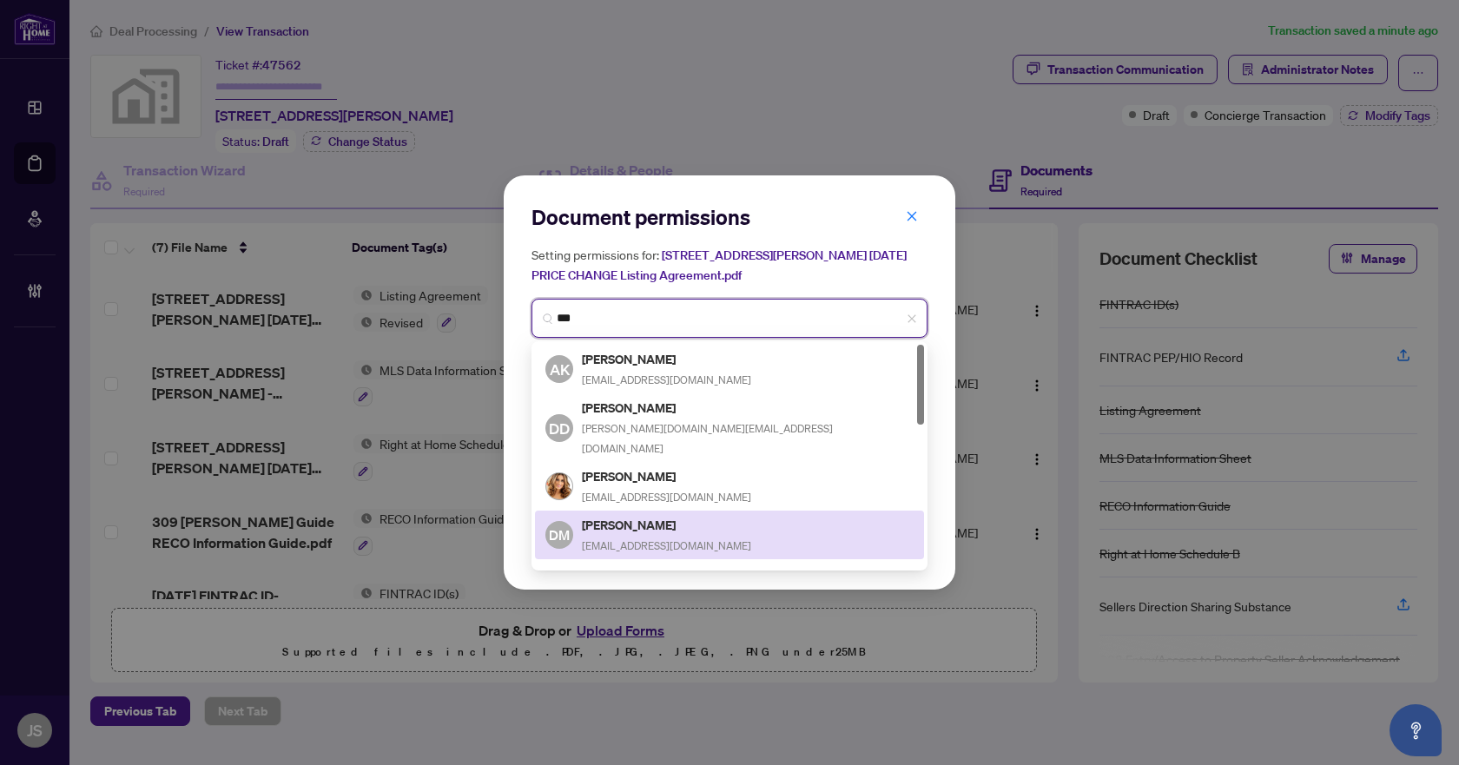
type input "****"
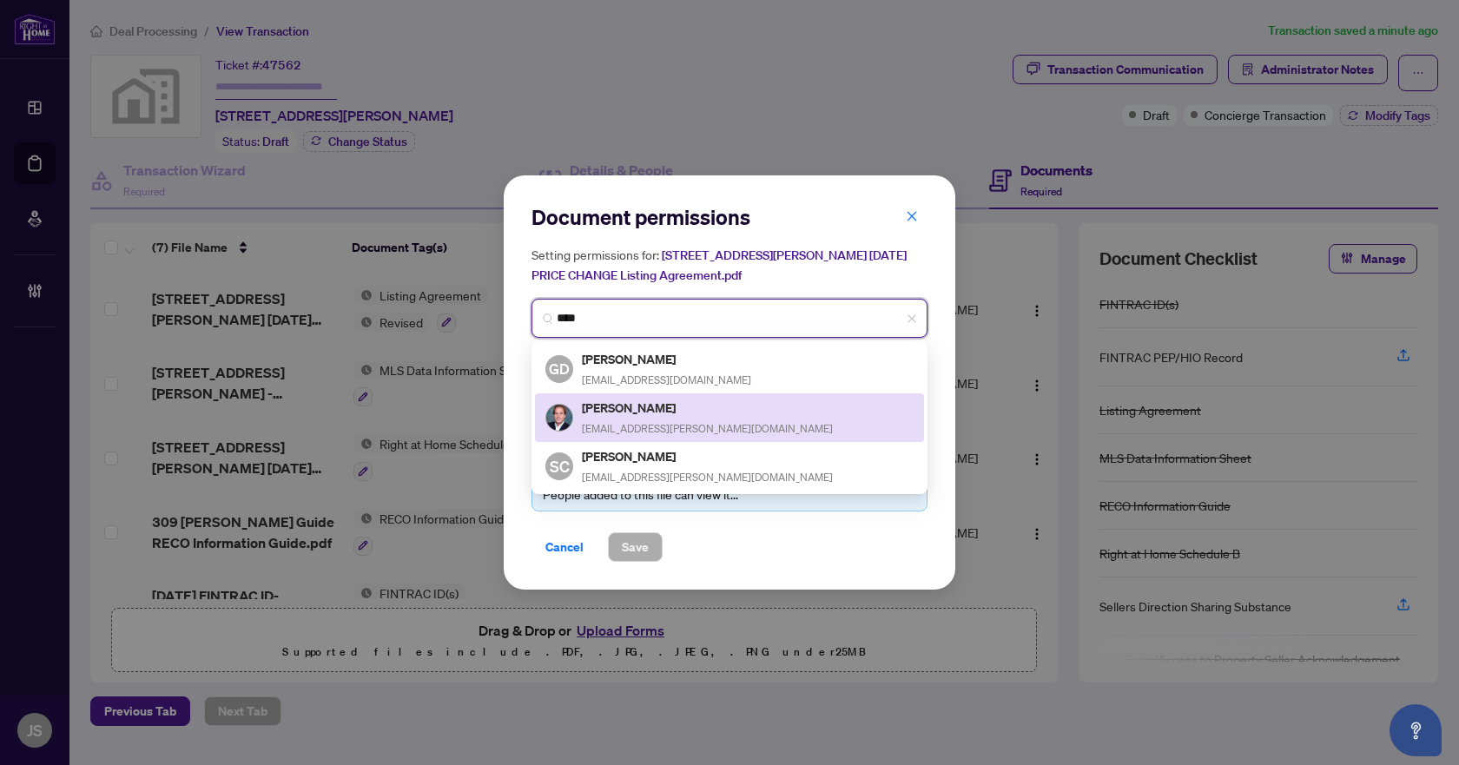
click at [677, 413] on div "Richard DiLella rdilella@rogers.com" at bounding box center [730, 418] width 368 height 40
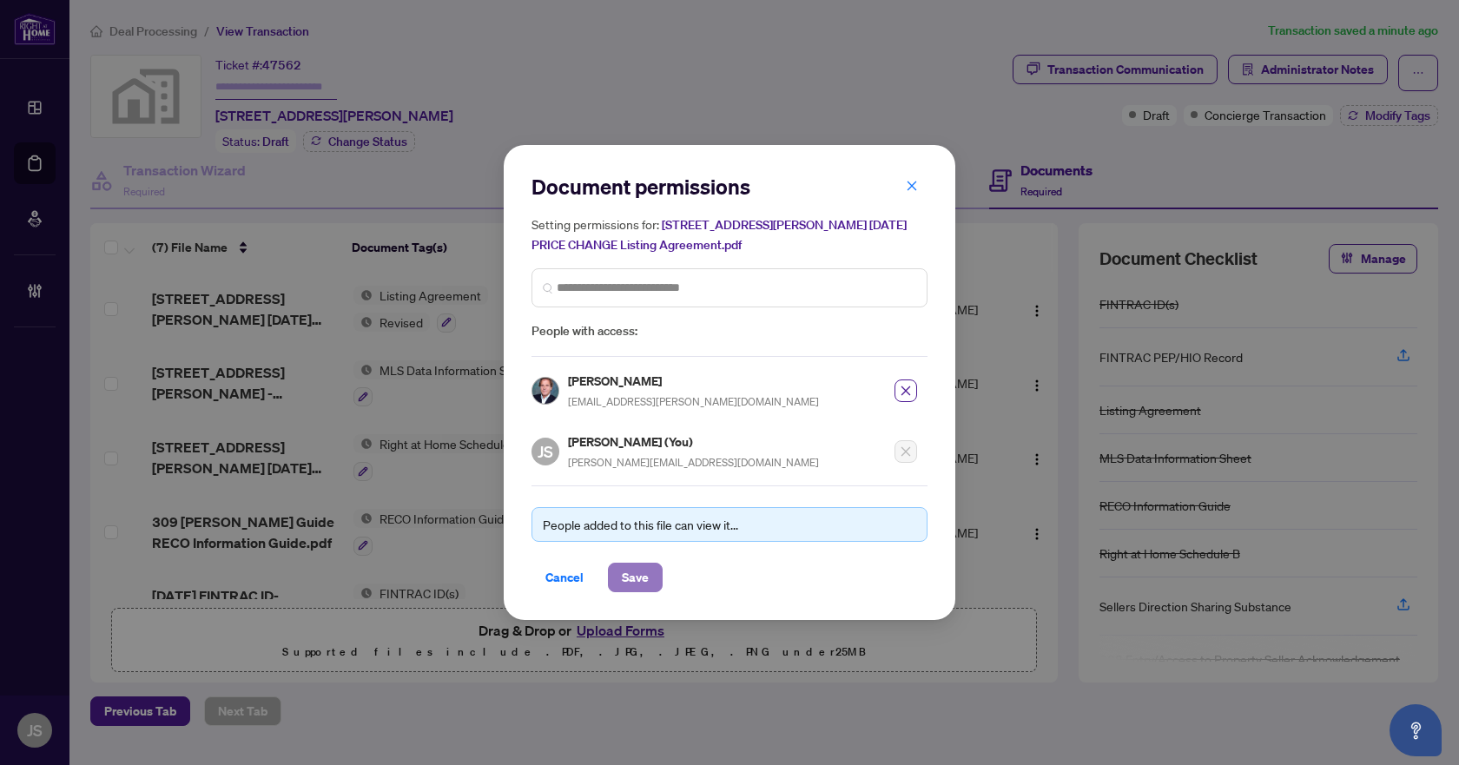
click at [627, 576] on span "Save" at bounding box center [635, 578] width 27 height 28
